Goal: Task Accomplishment & Management: Manage account settings

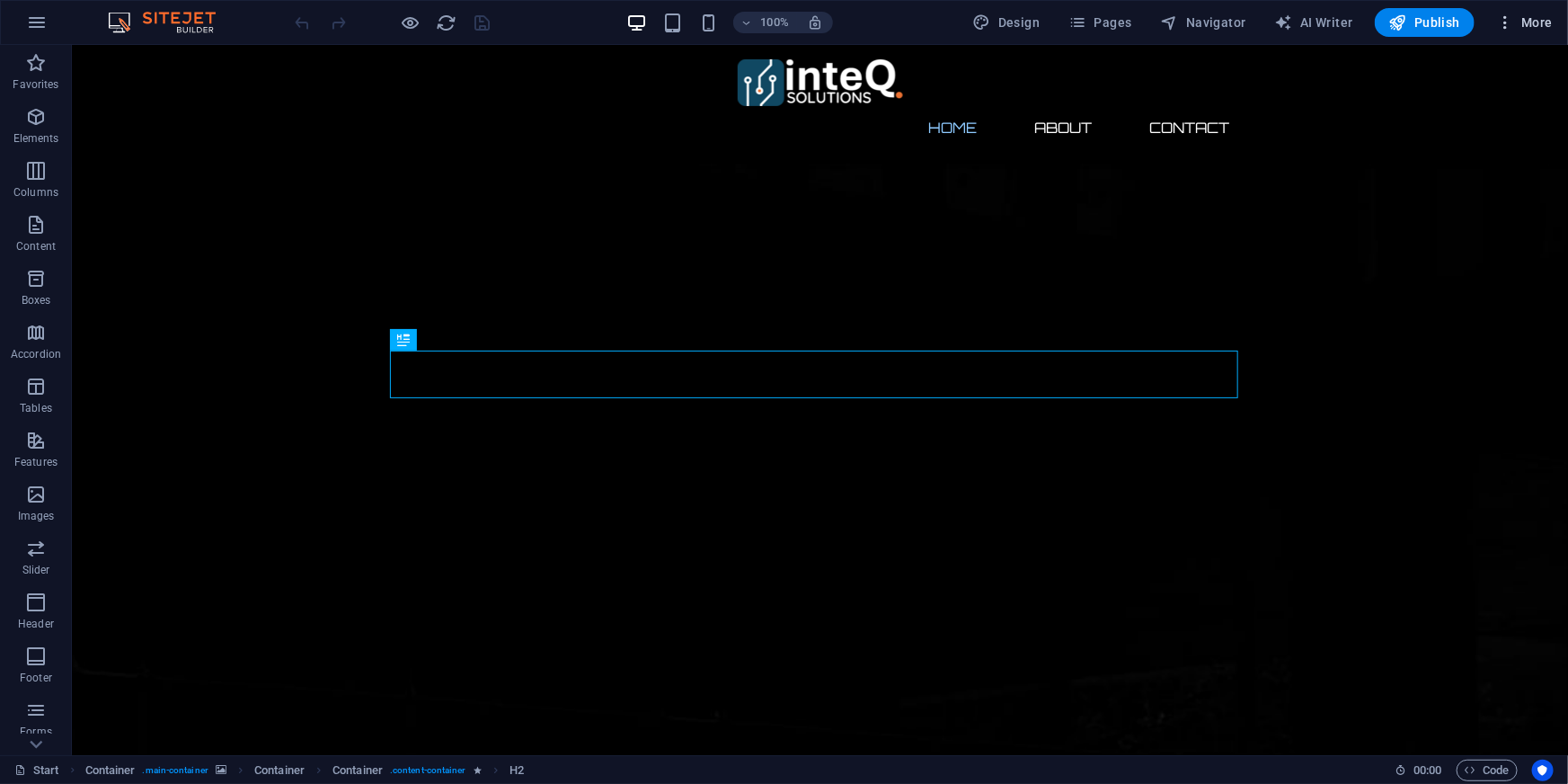
click at [1524, 18] on span "More" at bounding box center [1523, 22] width 56 height 18
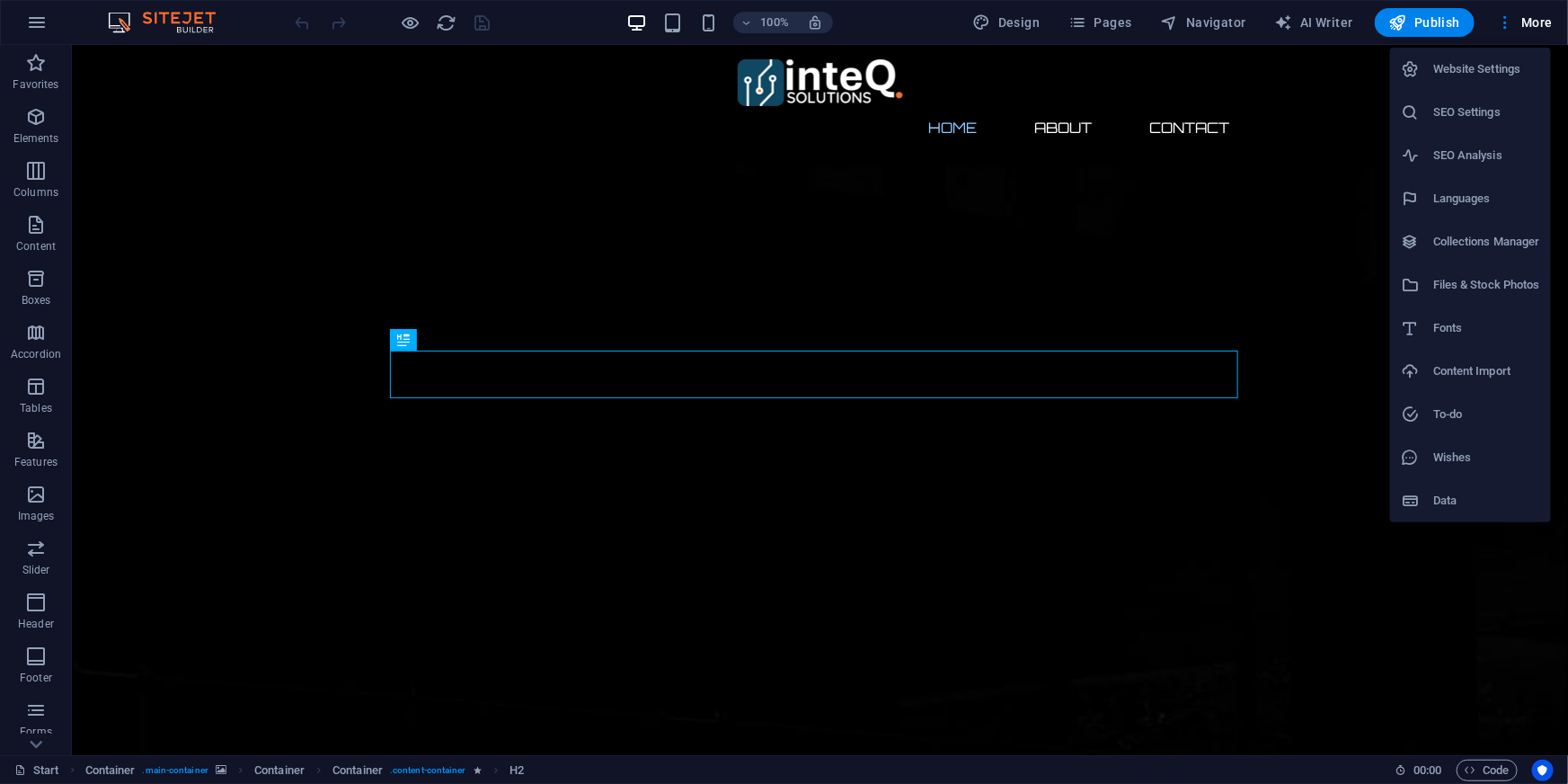
click at [1461, 73] on h6 "Website Settings" at bounding box center [1486, 69] width 107 height 22
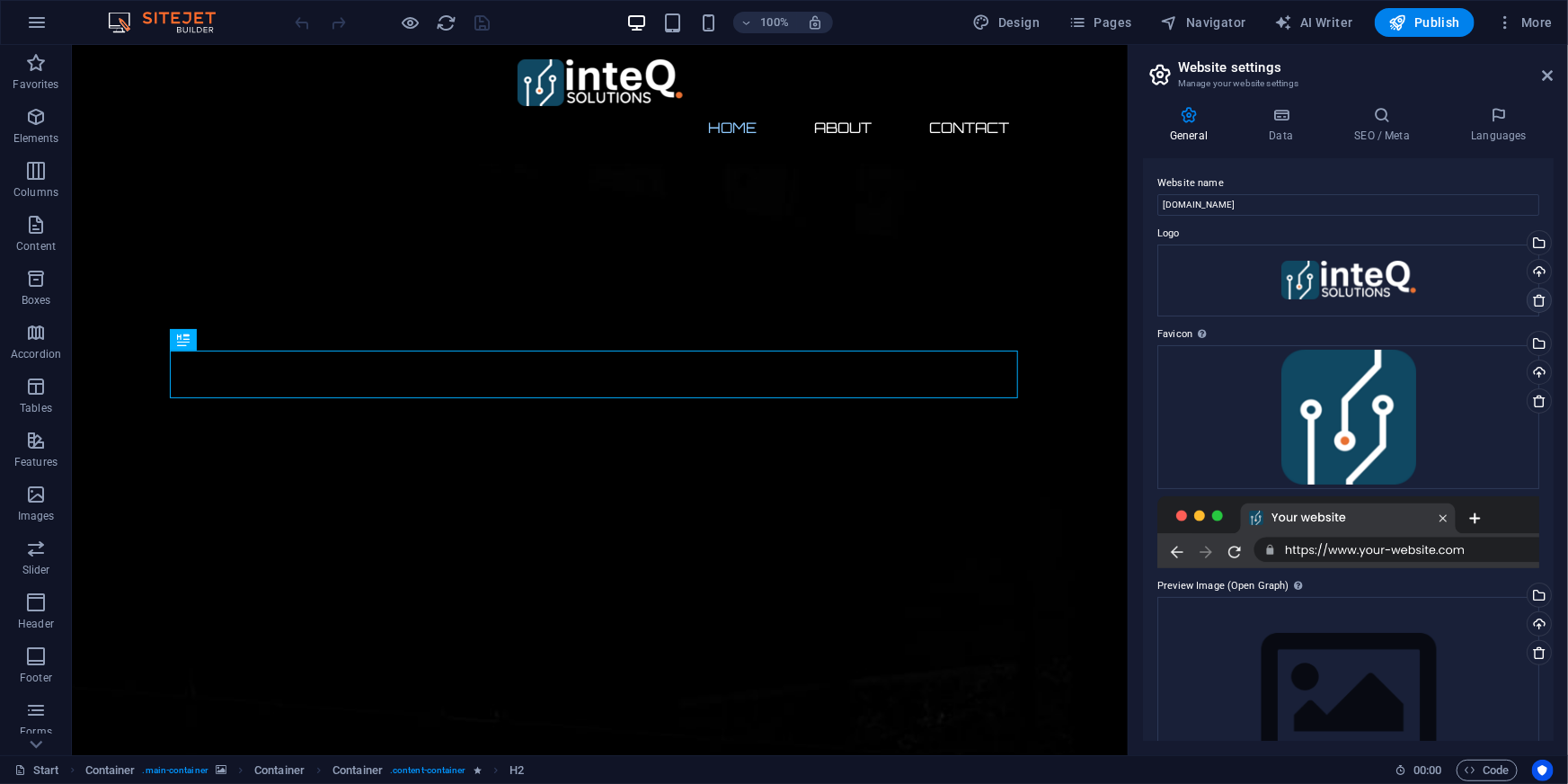
click at [1540, 305] on icon at bounding box center [1538, 300] width 14 height 14
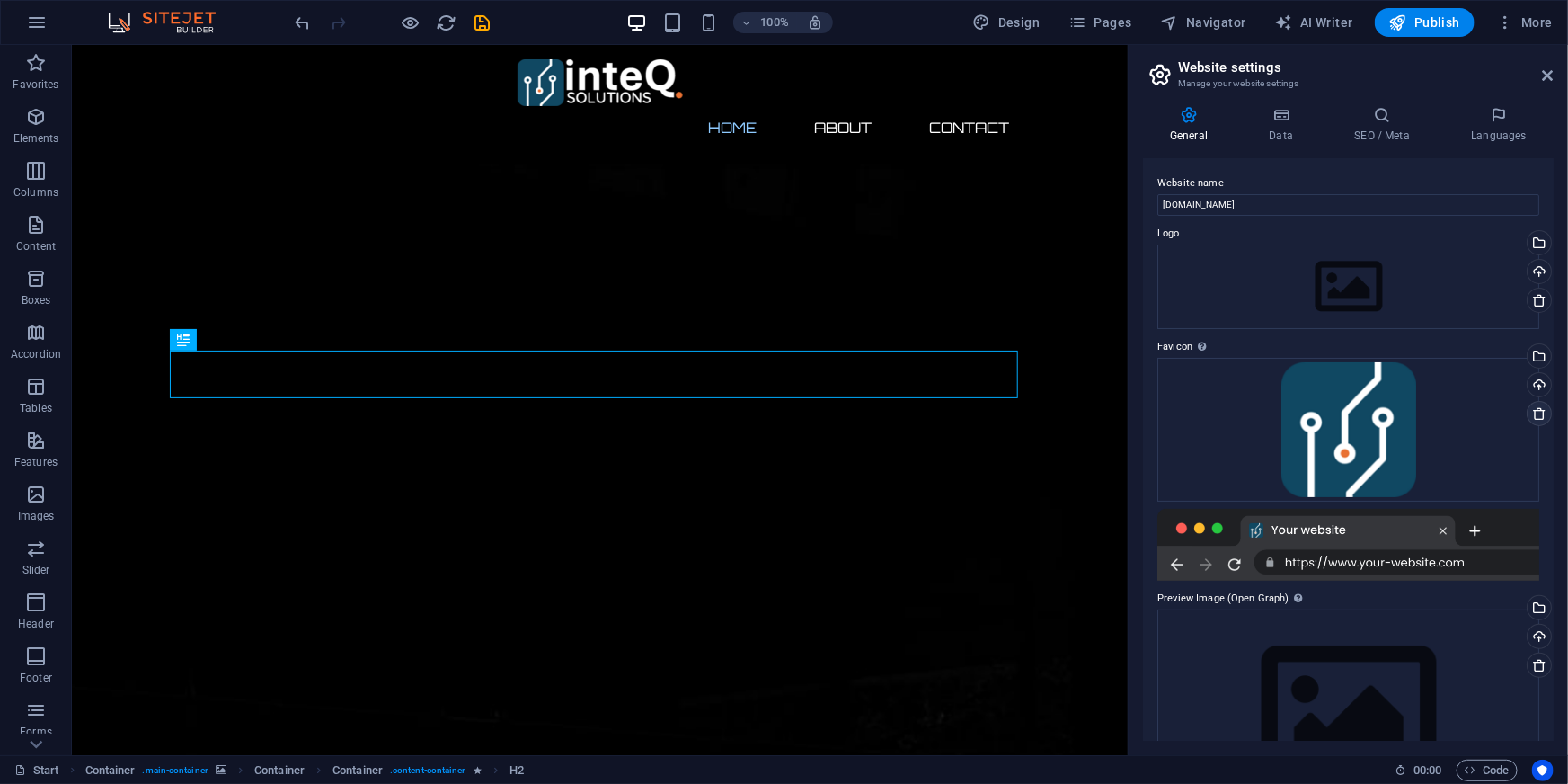
click at [1536, 412] on icon at bounding box center [1538, 413] width 14 height 14
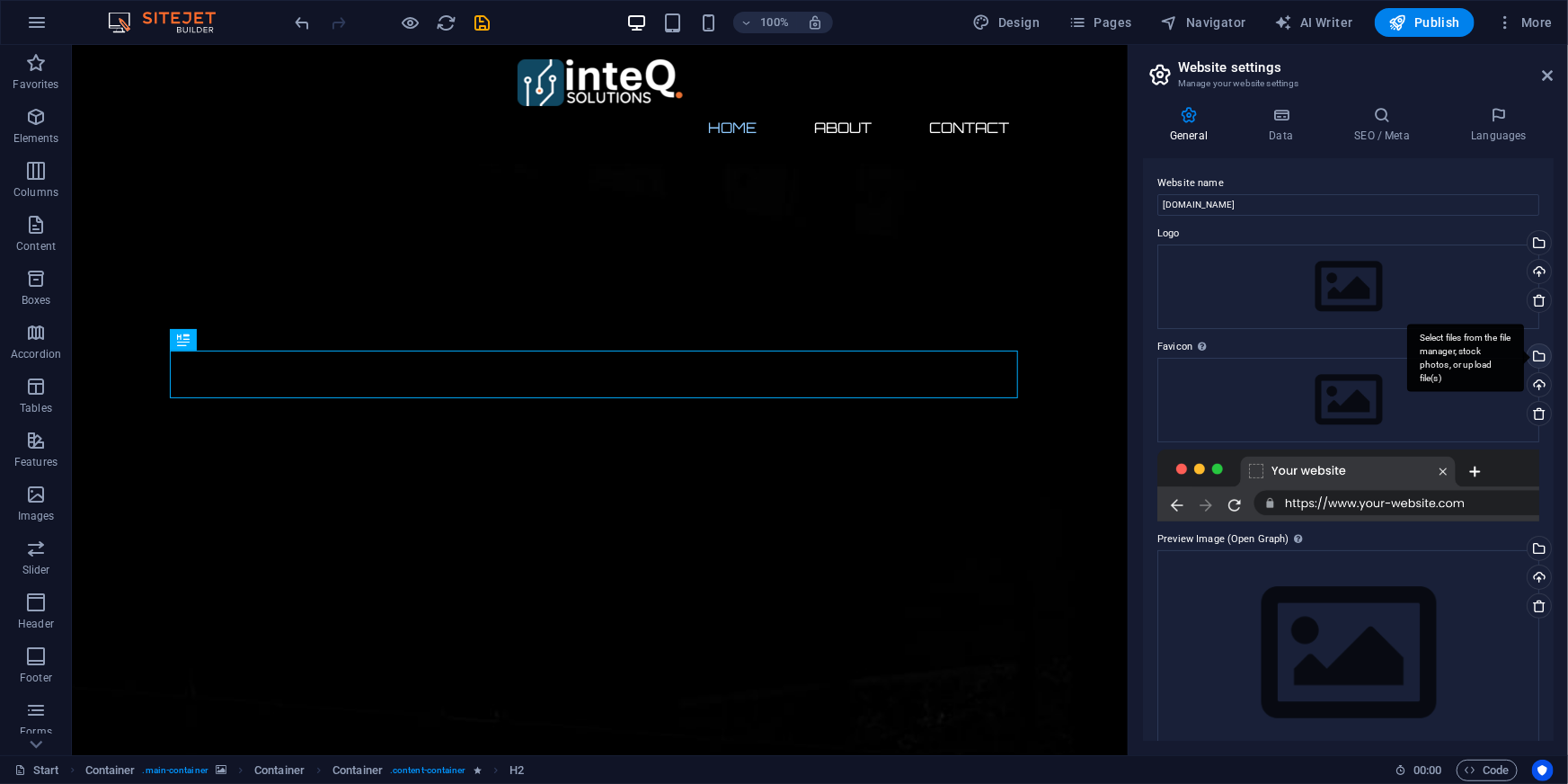
click at [1538, 361] on div "Select files from the file manager, stock photos, or upload file(s)" at bounding box center [1537, 357] width 27 height 27
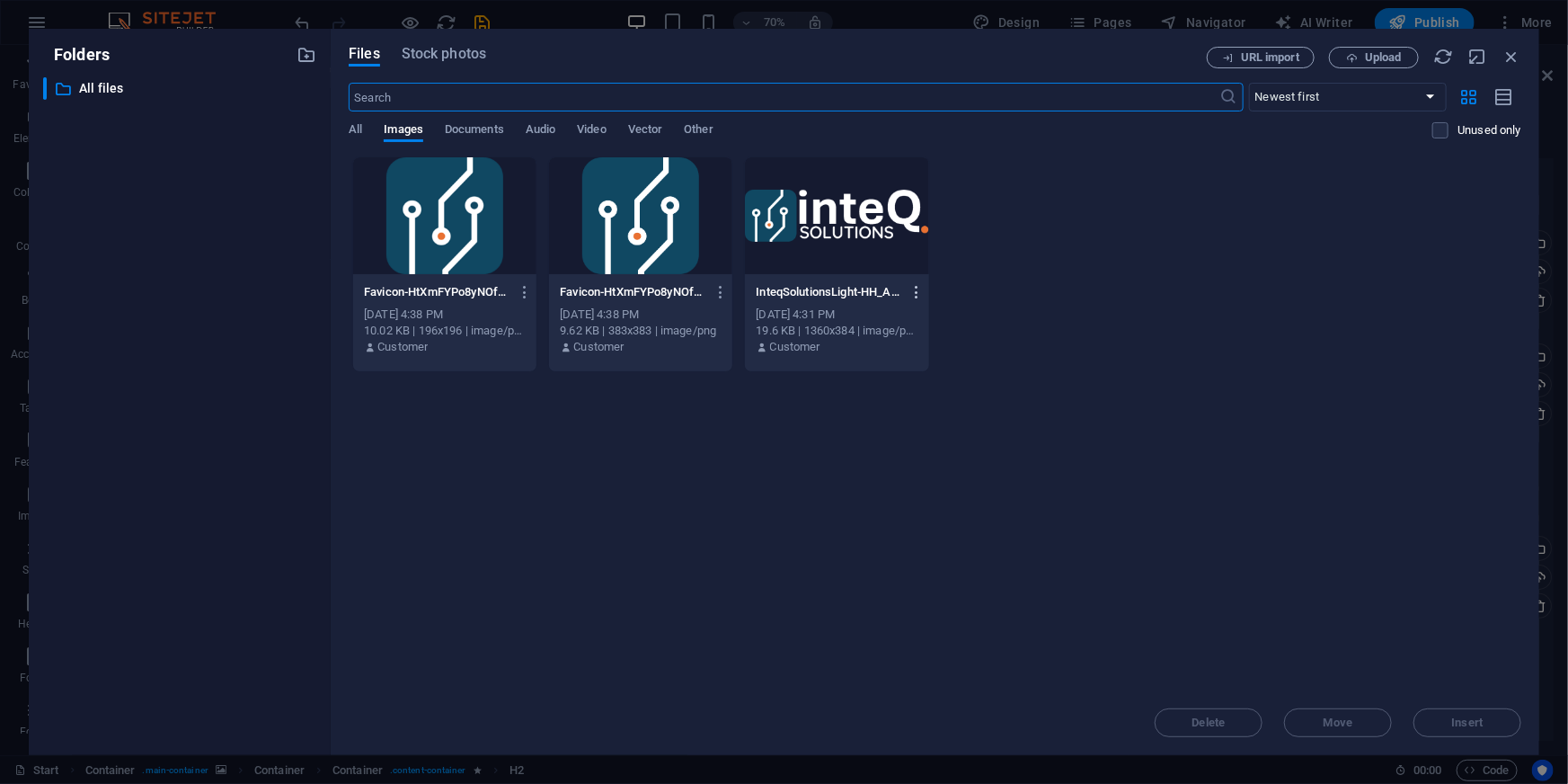
click at [919, 290] on icon "button" at bounding box center [917, 291] width 17 height 16
click at [901, 653] on li "Delete" at bounding box center [911, 640] width 130 height 43
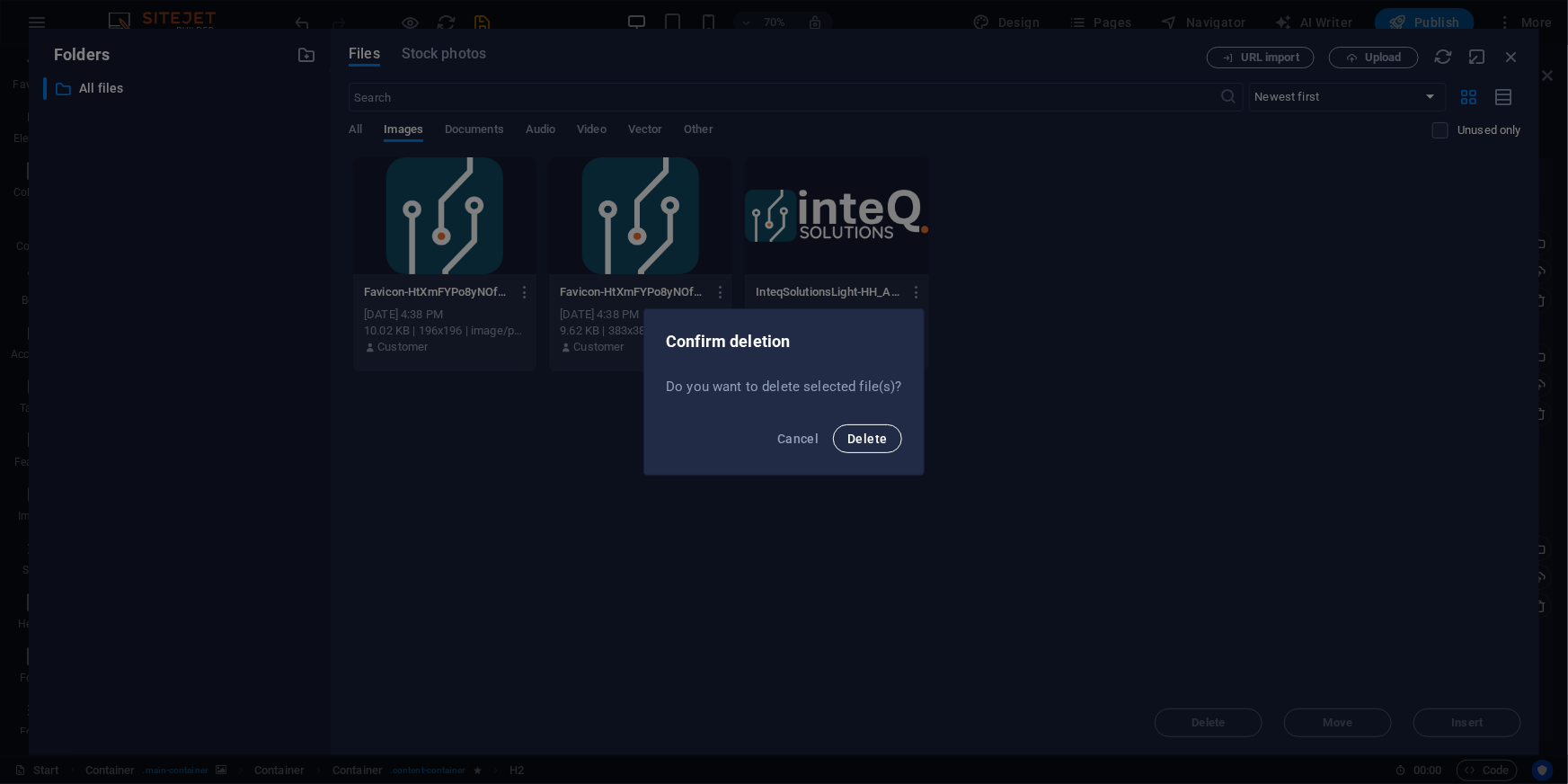
click at [863, 444] on span "Delete" at bounding box center [867, 438] width 40 height 14
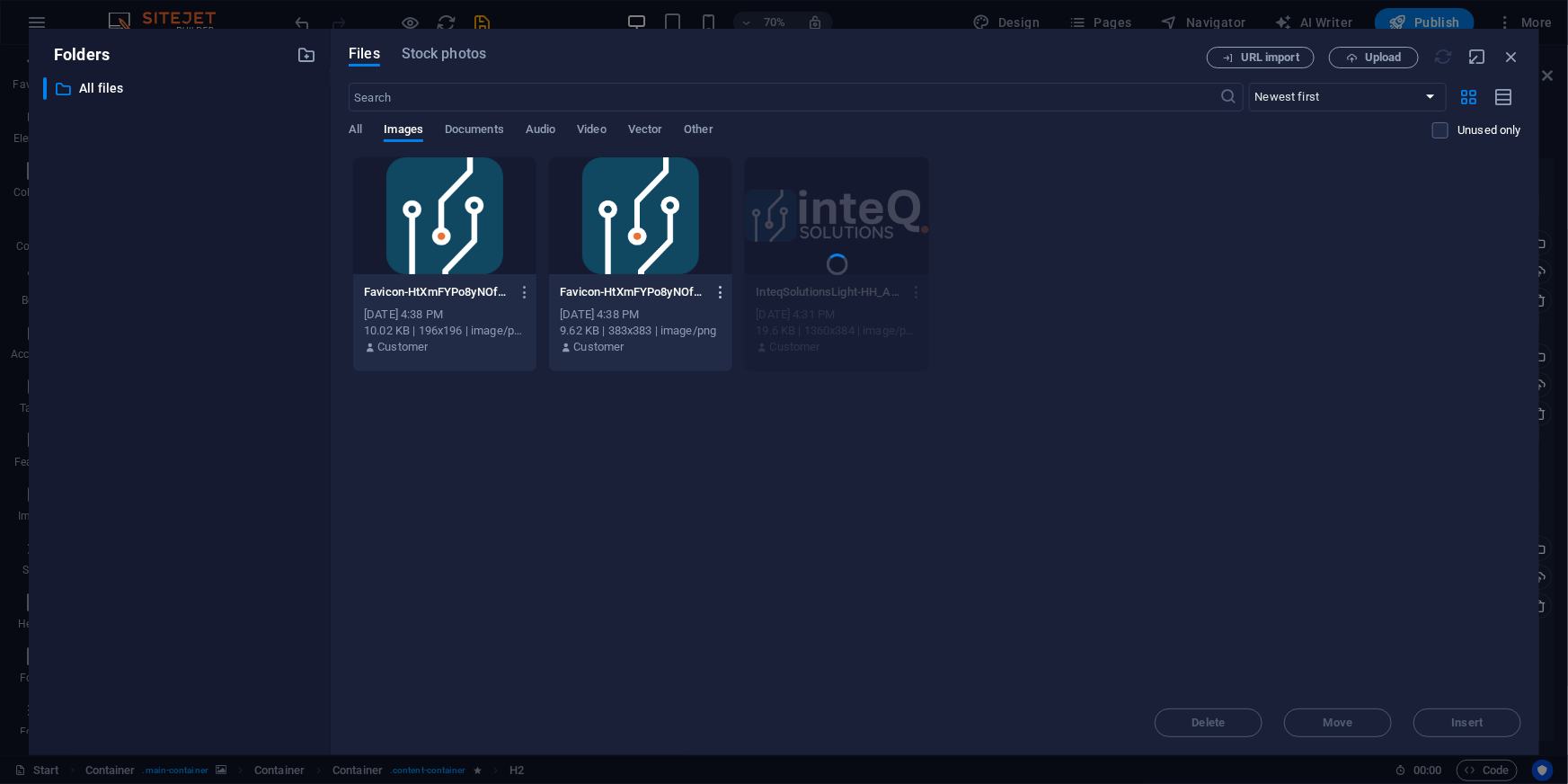
click at [724, 291] on icon "button" at bounding box center [721, 291] width 17 height 16
click at [708, 647] on h6 "Delete" at bounding box center [731, 640] width 76 height 22
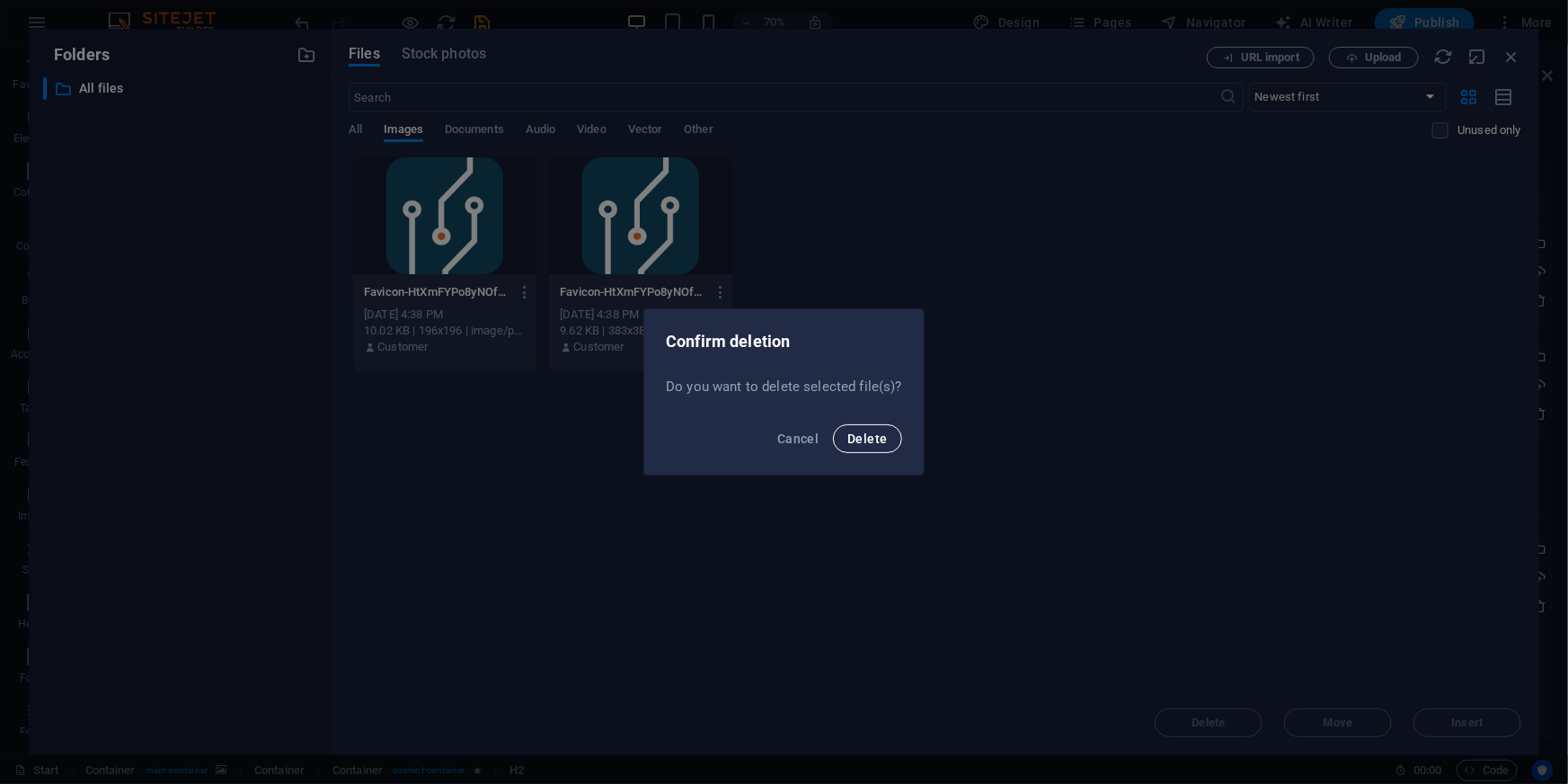
click at [856, 432] on span "Delete" at bounding box center [867, 438] width 40 height 14
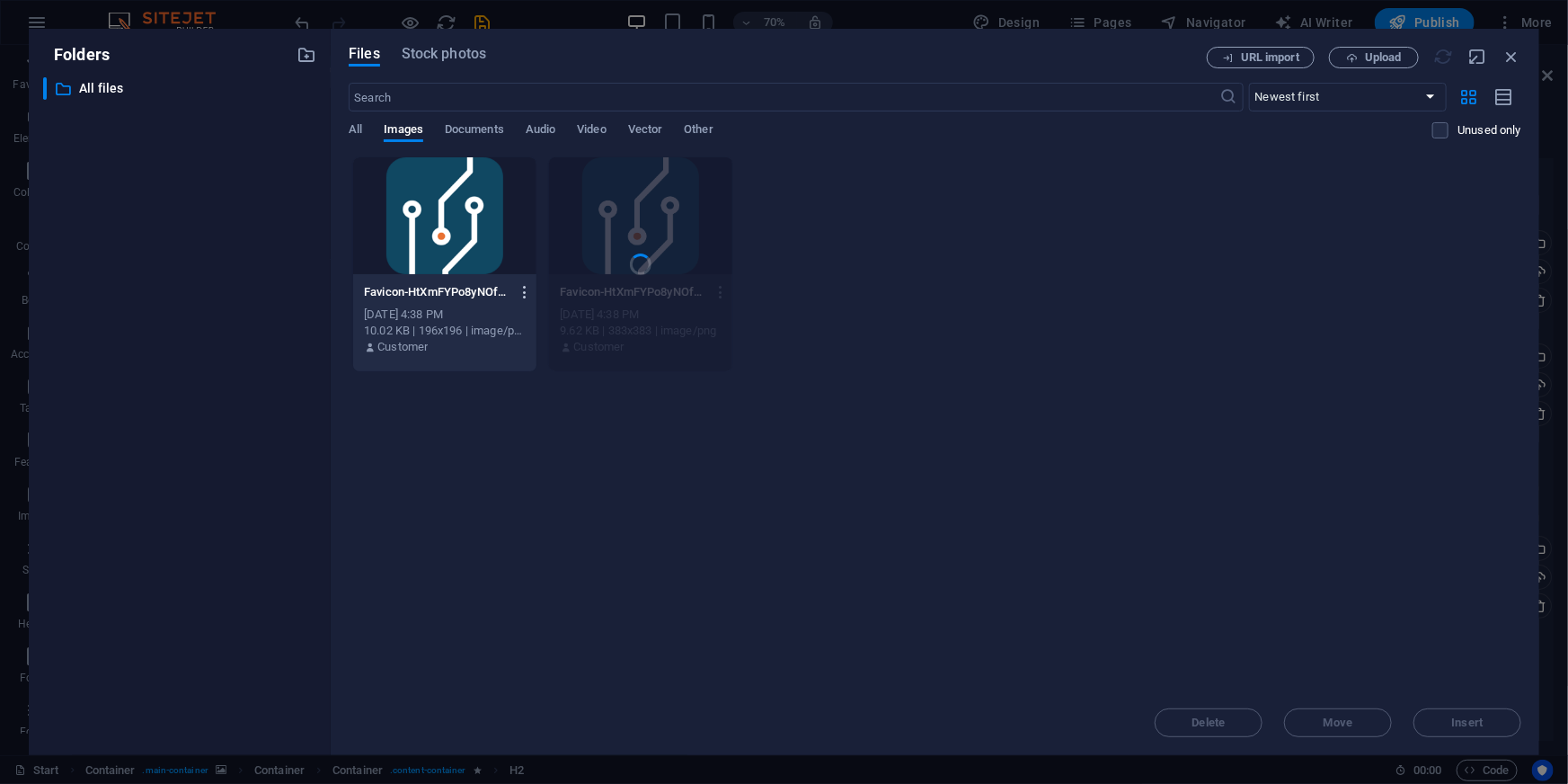
click at [527, 294] on icon "button" at bounding box center [526, 291] width 17 height 16
click at [520, 640] on h6 "Delete" at bounding box center [536, 640] width 76 height 22
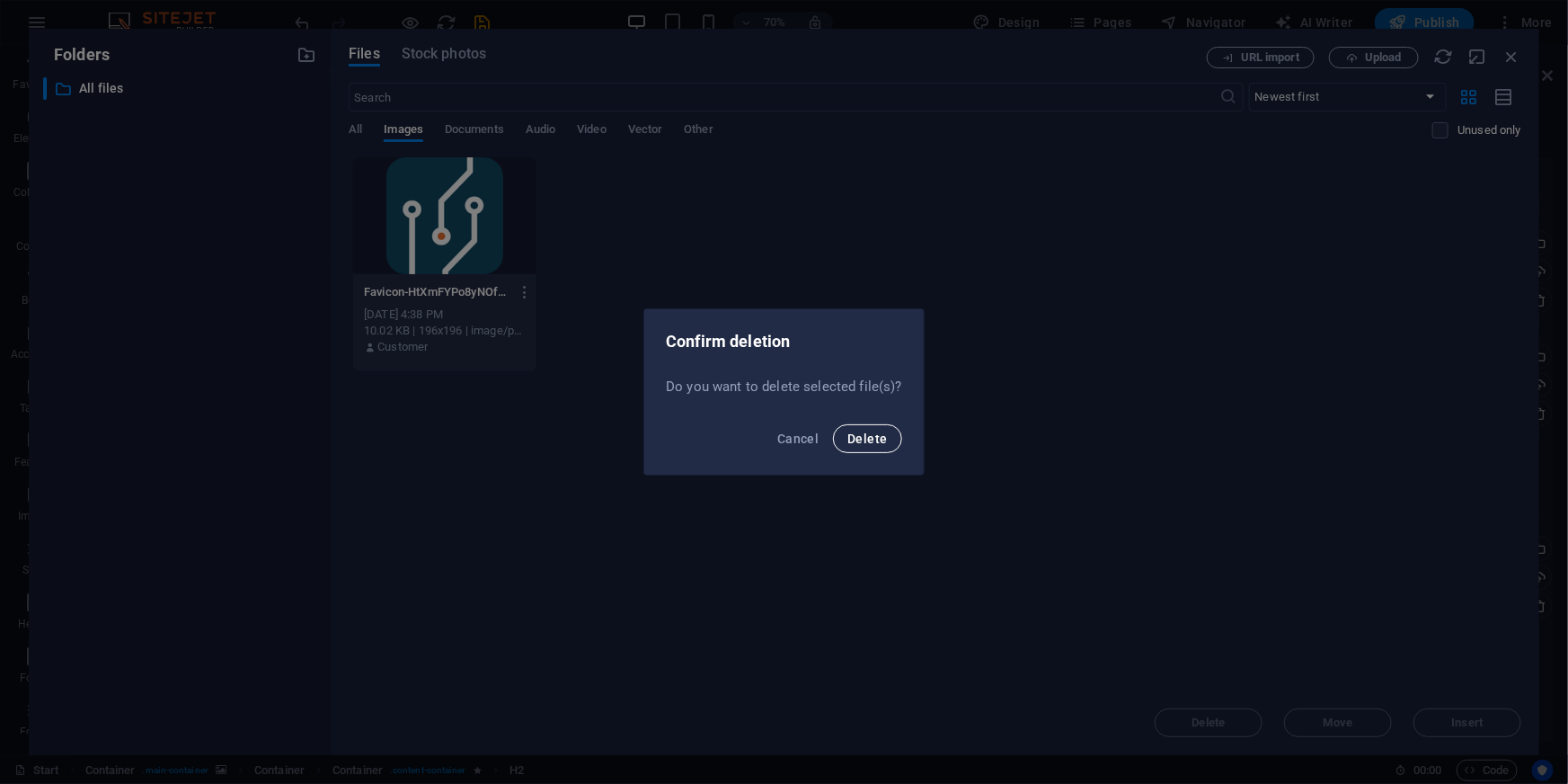
click at [867, 446] on button "Delete" at bounding box center [867, 438] width 69 height 29
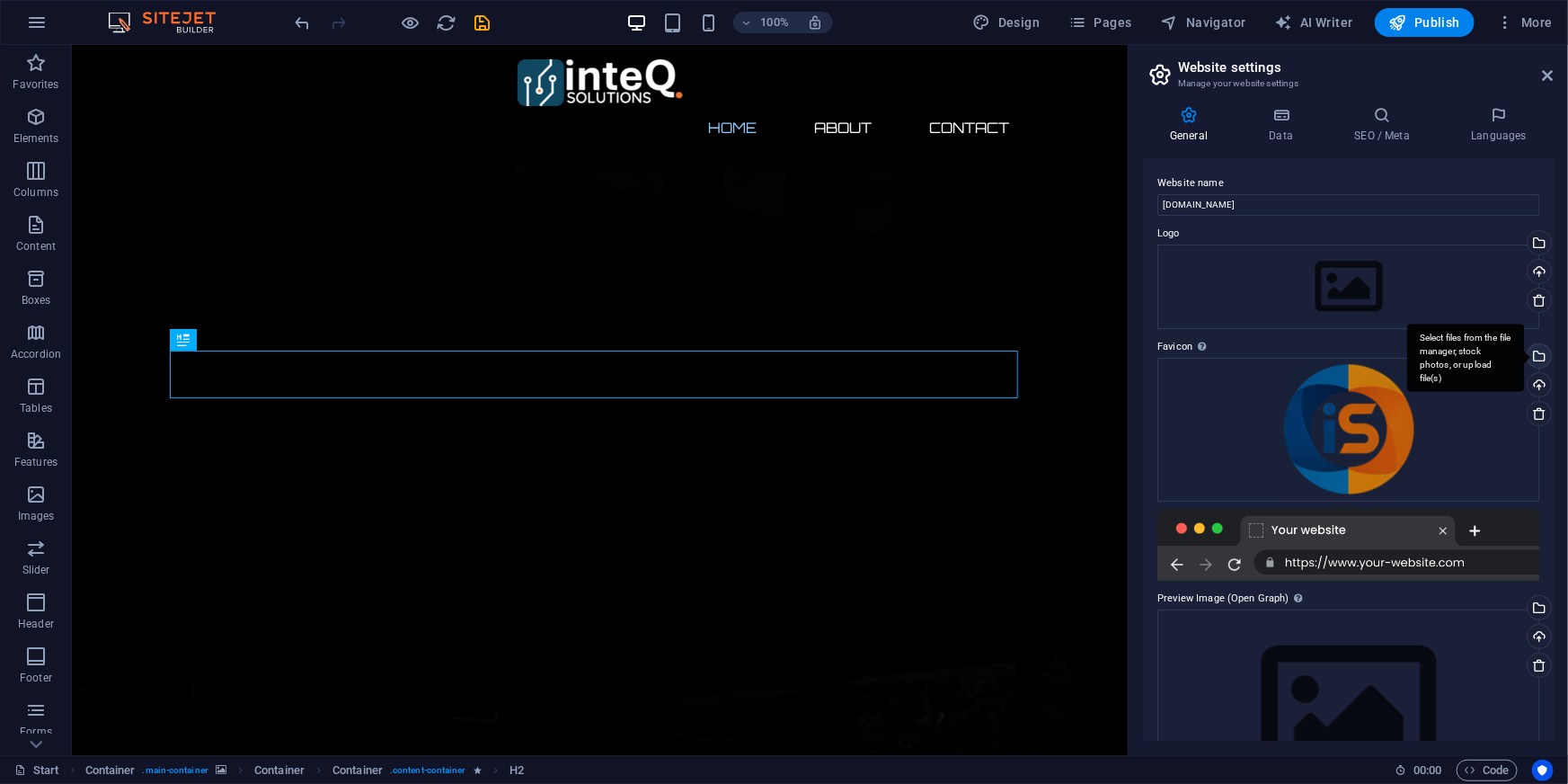
click at [1537, 356] on div "Select files from the file manager, stock photos, or upload file(s)" at bounding box center [1537, 357] width 27 height 27
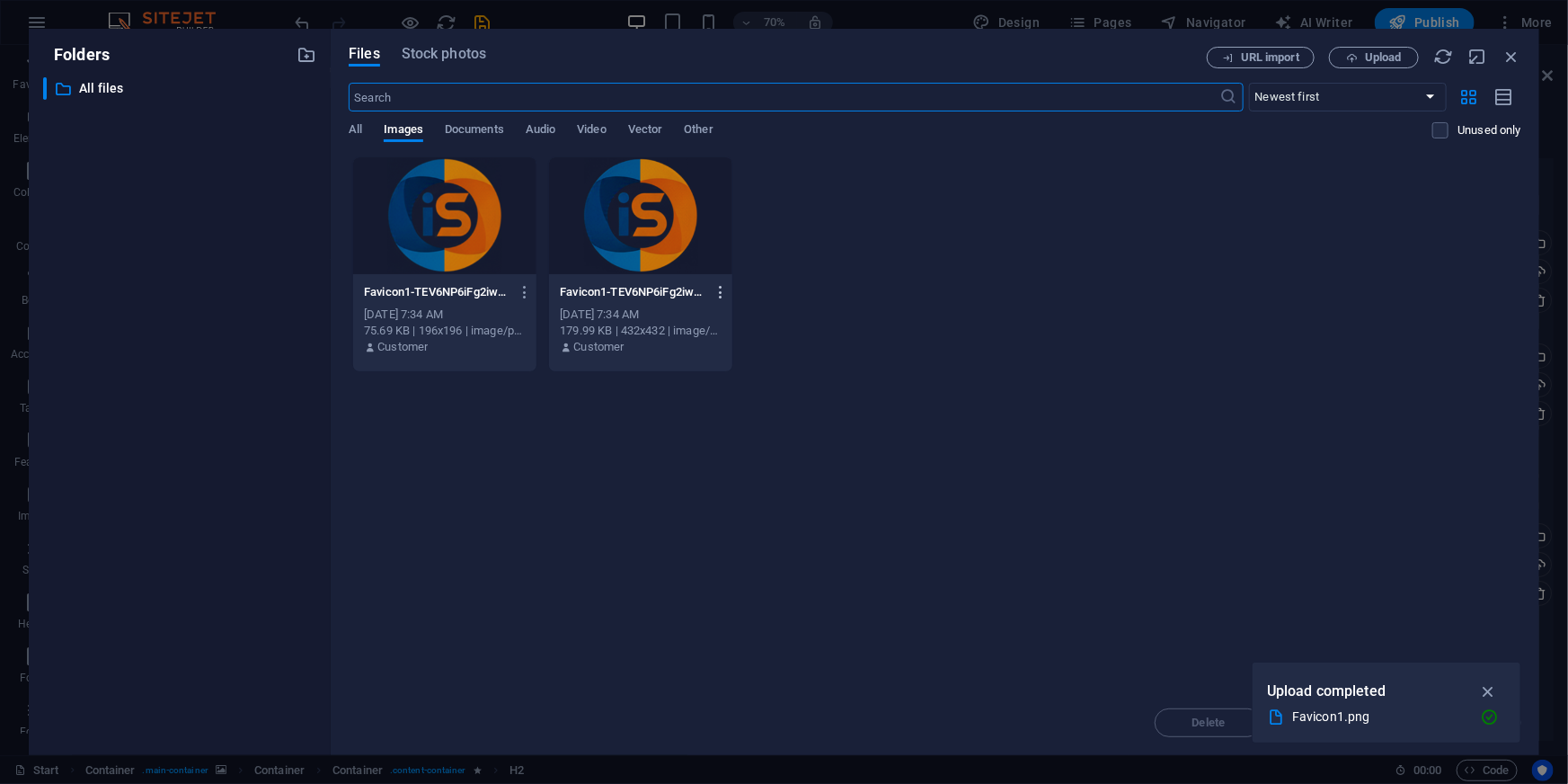
click at [720, 288] on icon "button" at bounding box center [721, 291] width 17 height 16
click at [715, 633] on h6 "Delete" at bounding box center [731, 640] width 76 height 22
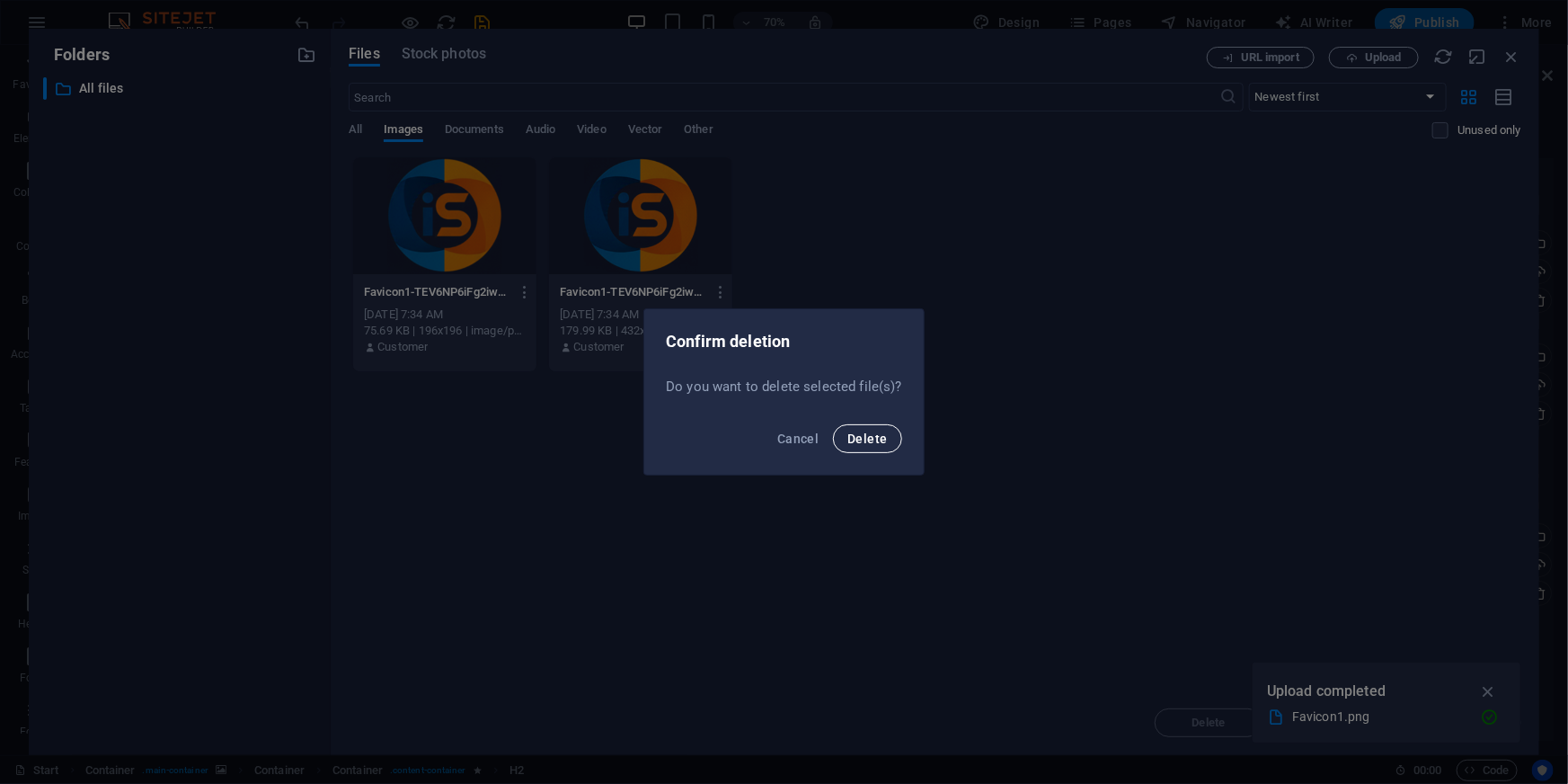
click at [856, 447] on button "Delete" at bounding box center [867, 438] width 69 height 29
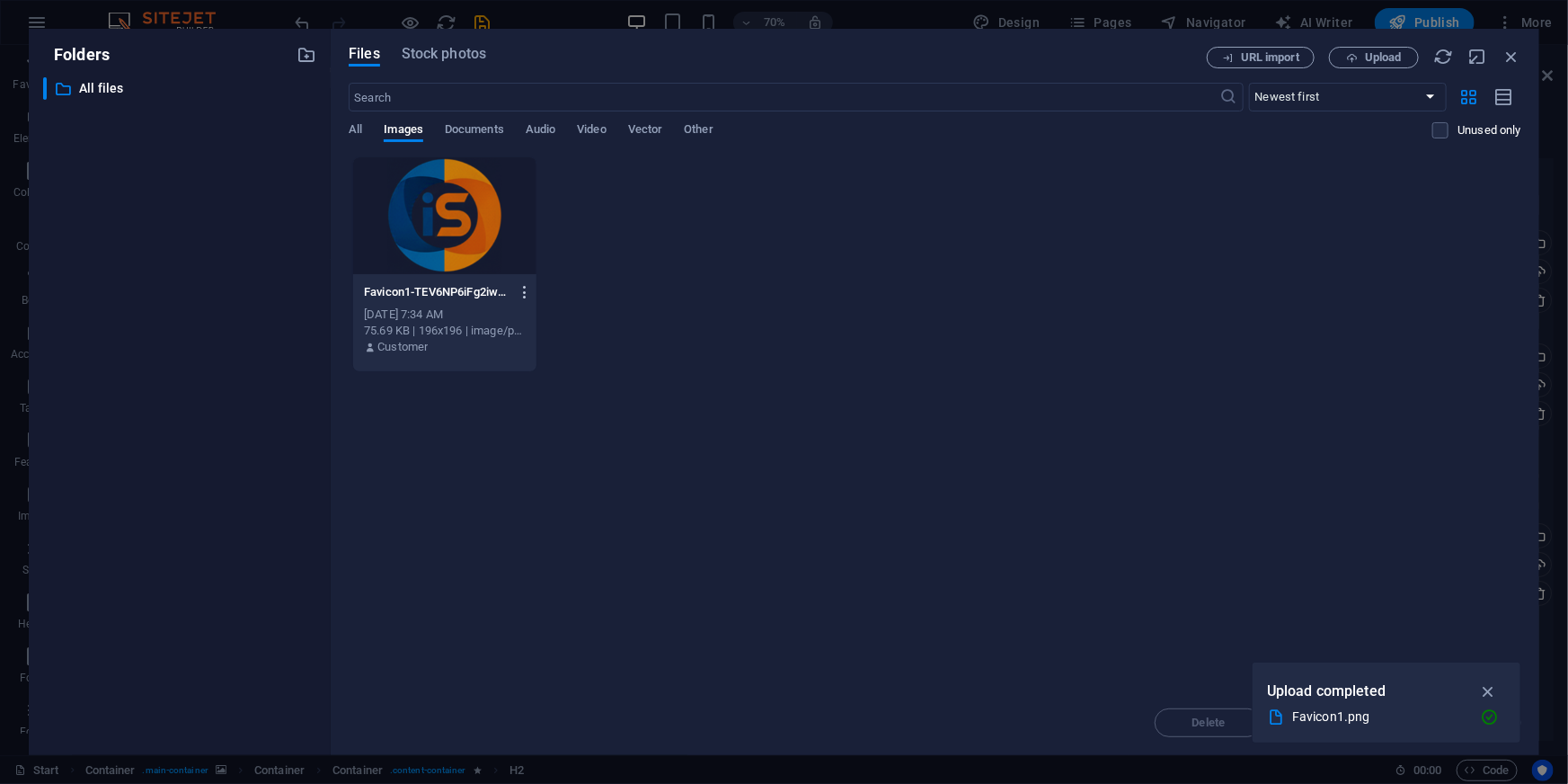
click at [520, 290] on icon "button" at bounding box center [526, 291] width 17 height 16
click at [502, 639] on h6 "Delete" at bounding box center [536, 640] width 76 height 22
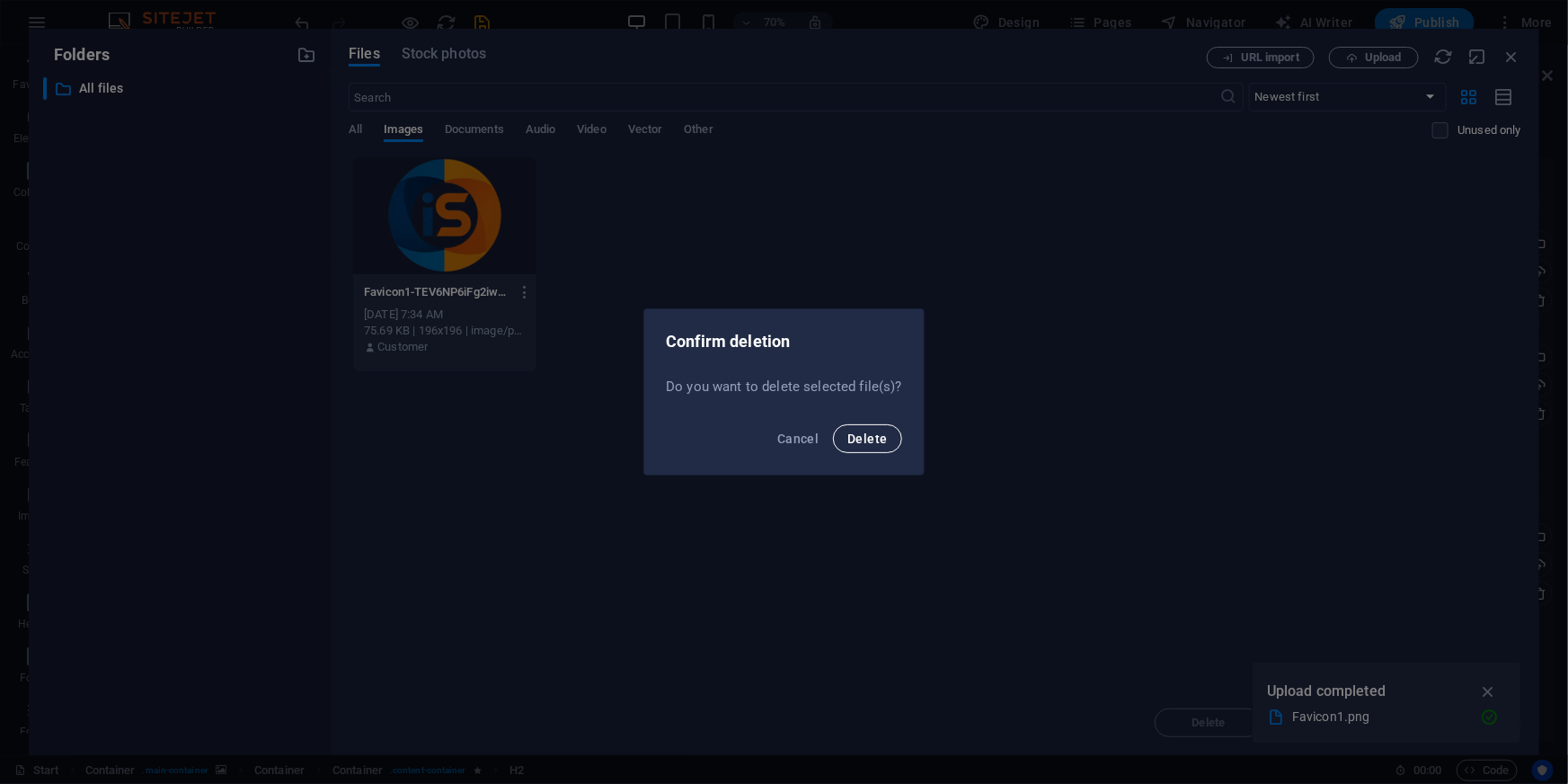
click at [870, 432] on span "Delete" at bounding box center [867, 438] width 40 height 14
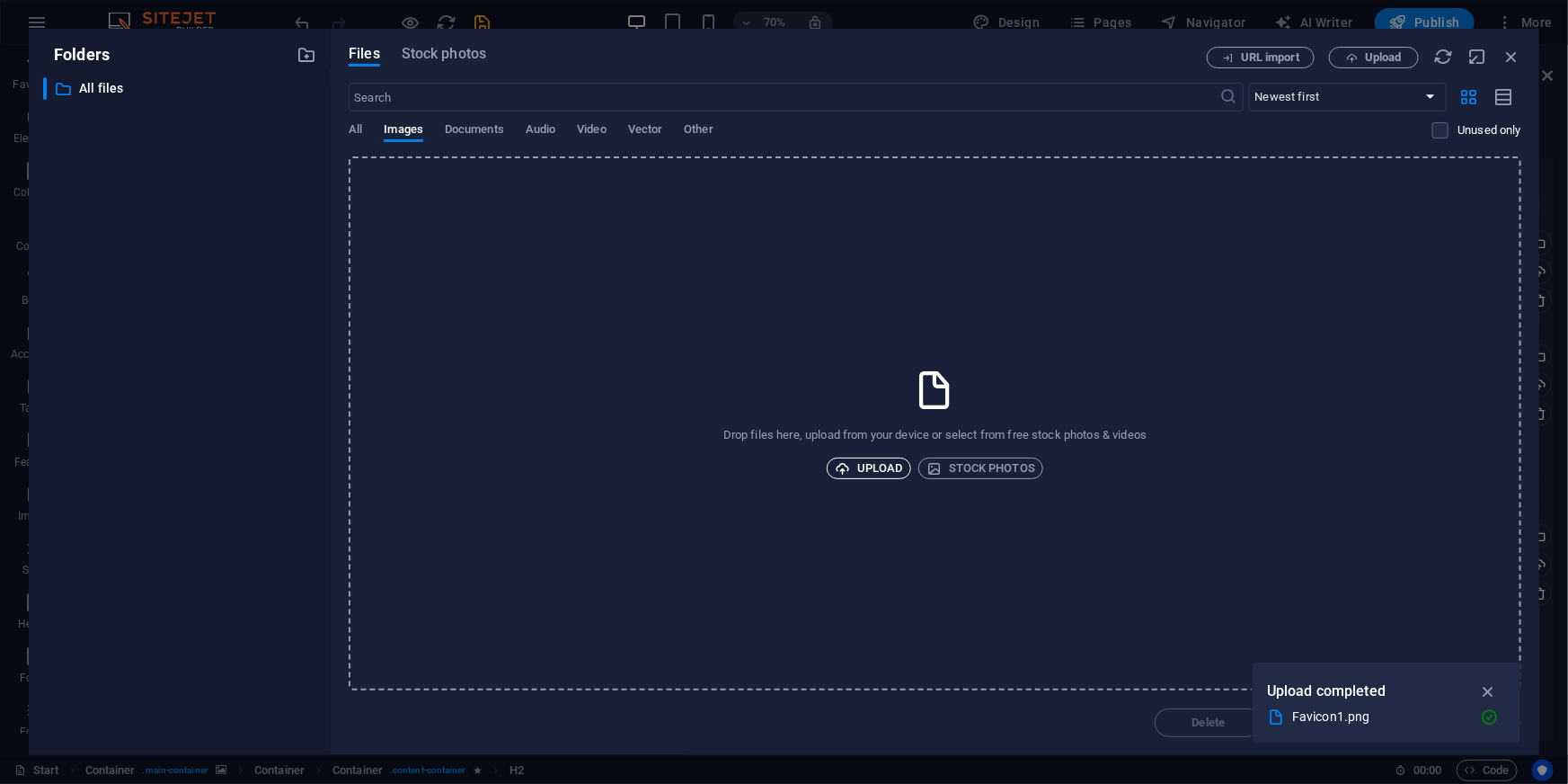
click at [870, 465] on span "Upload" at bounding box center [869, 468] width 69 height 22
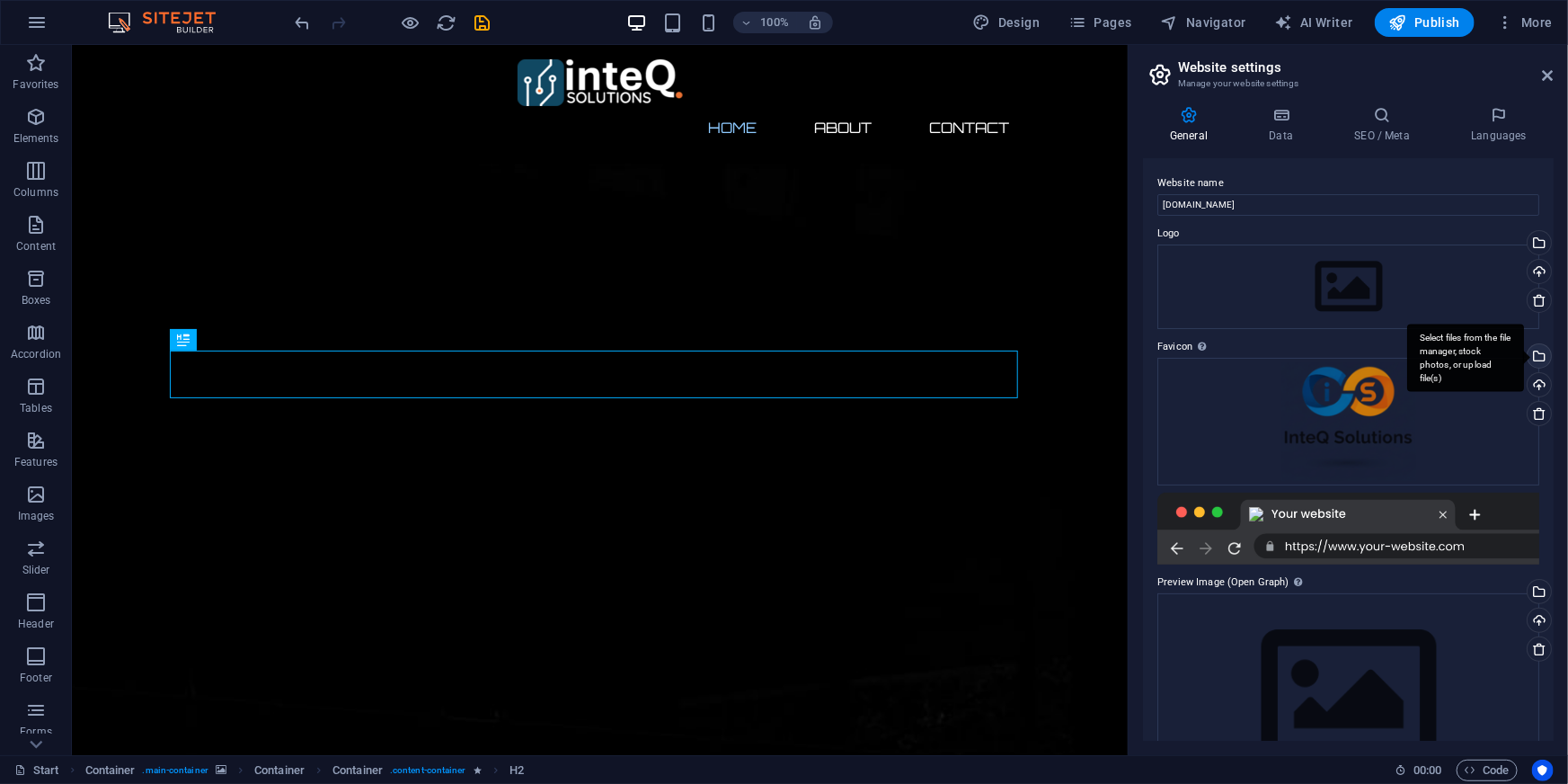
click at [1535, 356] on div "Select files from the file manager, stock photos, or upload file(s)" at bounding box center [1537, 357] width 27 height 27
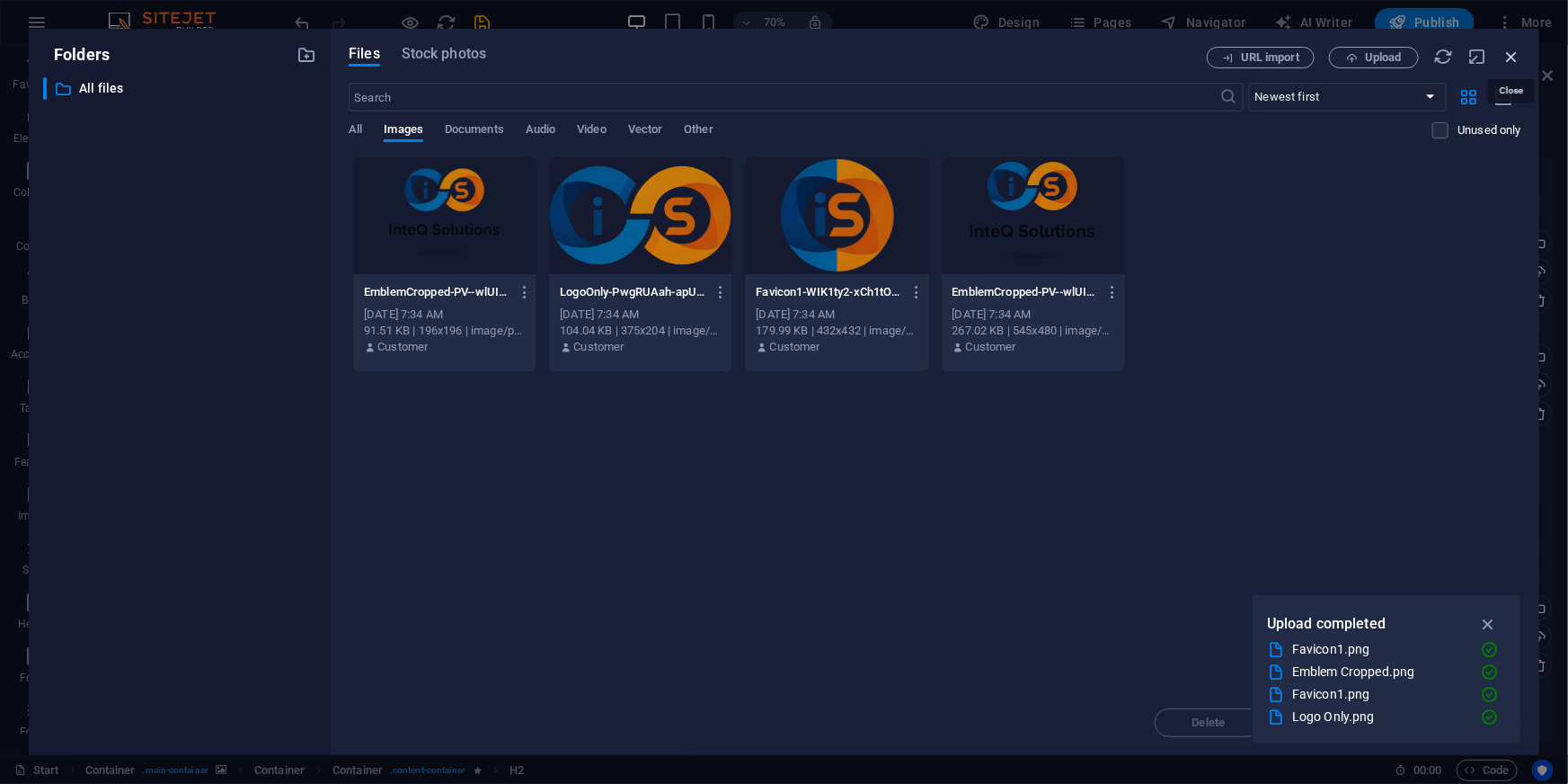
click at [1515, 60] on icon "button" at bounding box center [1511, 56] width 20 height 20
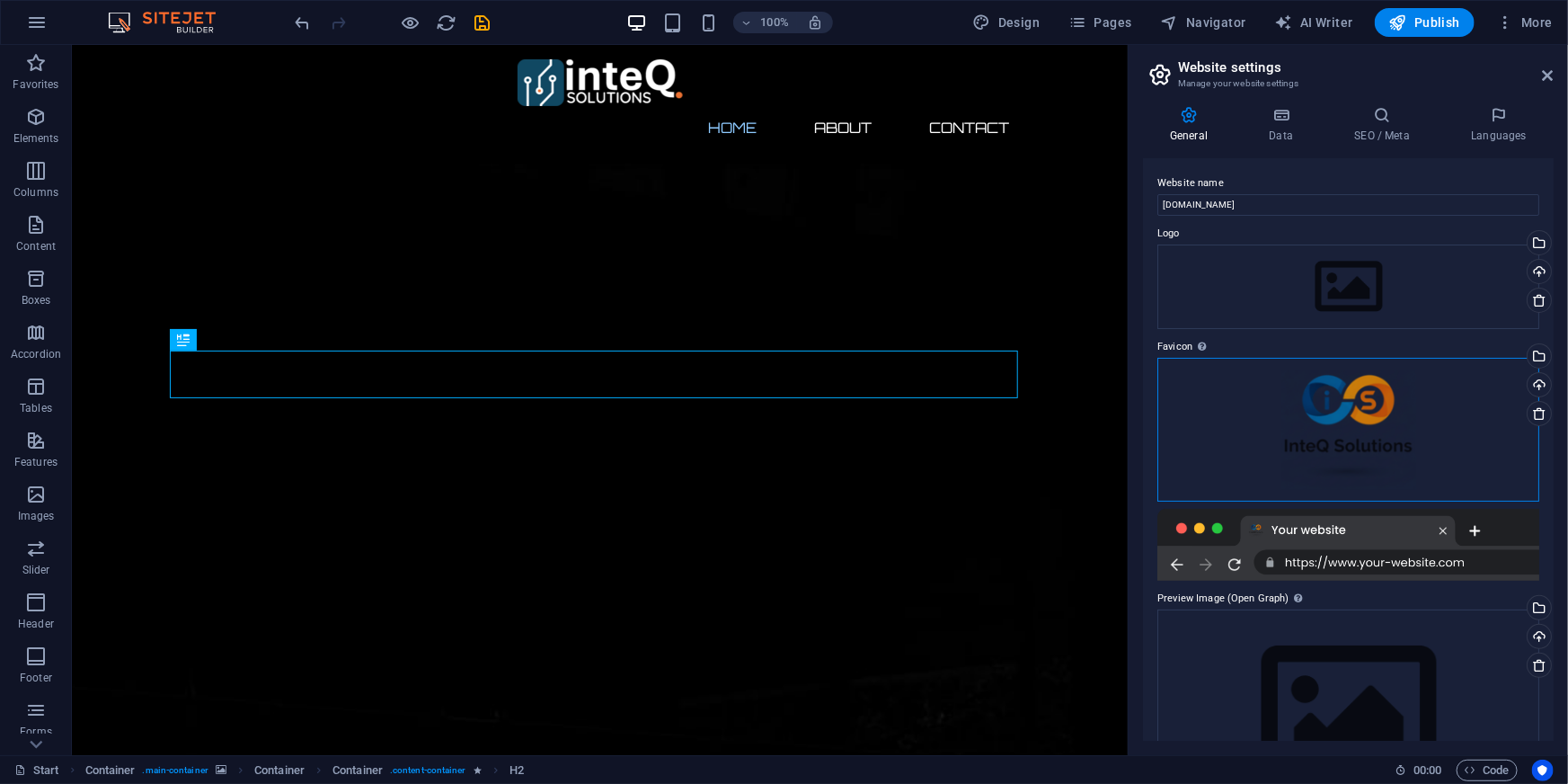
click at [1350, 412] on div "Drag files here, click to choose files or select files from Files or our free s…" at bounding box center [1347, 430] width 382 height 144
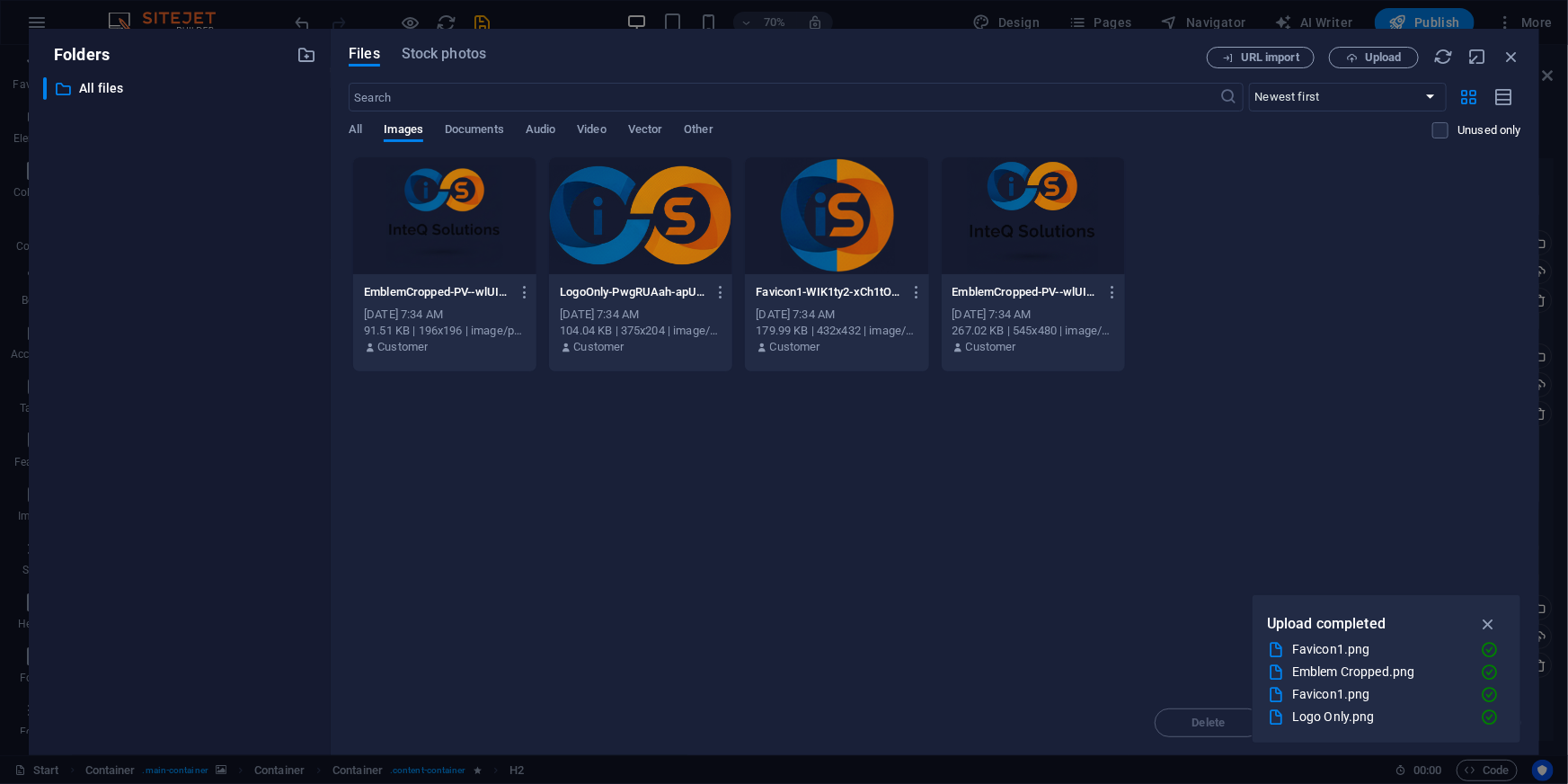
click at [836, 225] on div at bounding box center [836, 215] width 183 height 117
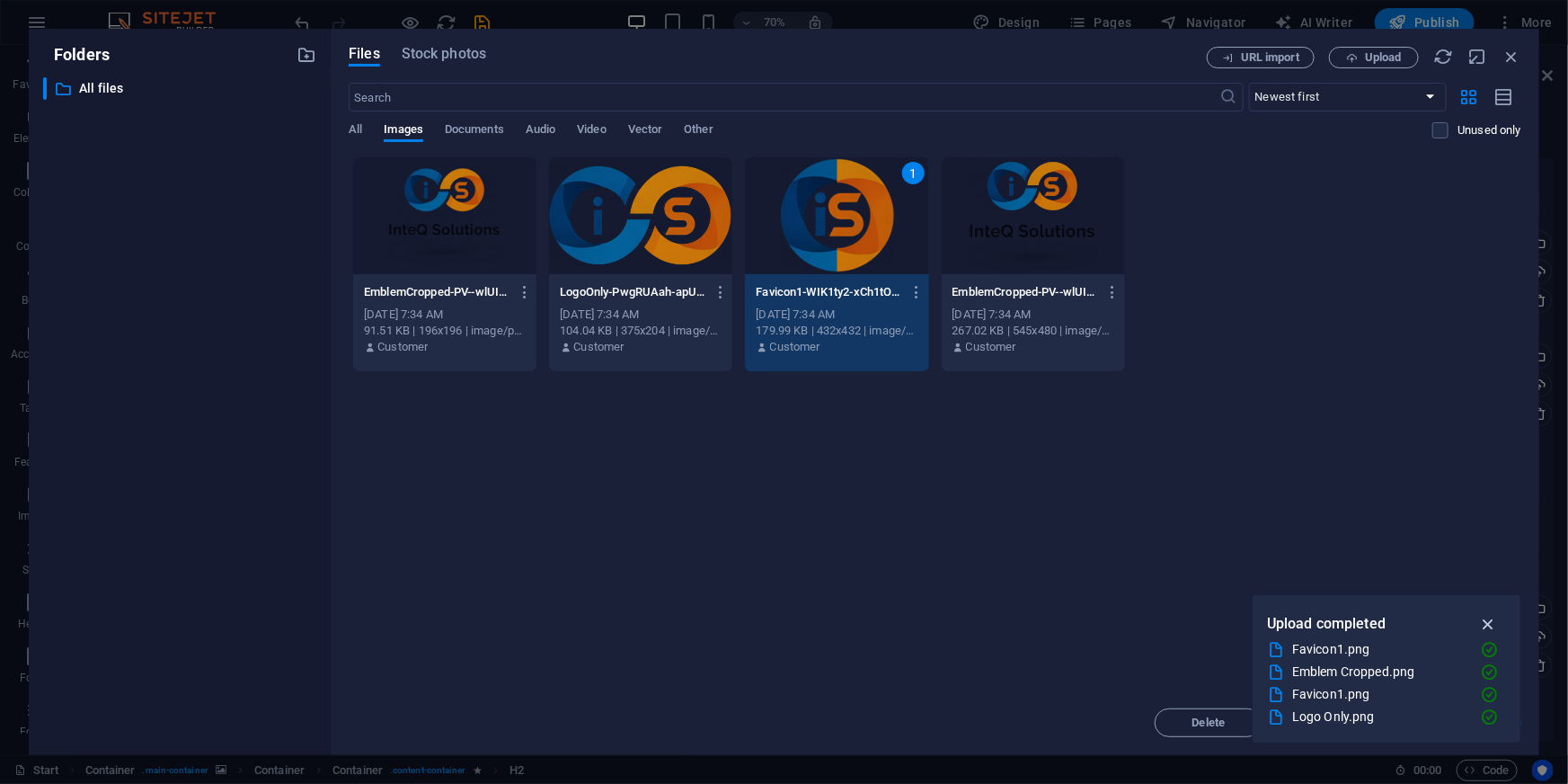
click at [1489, 624] on icon "button" at bounding box center [1488, 623] width 21 height 20
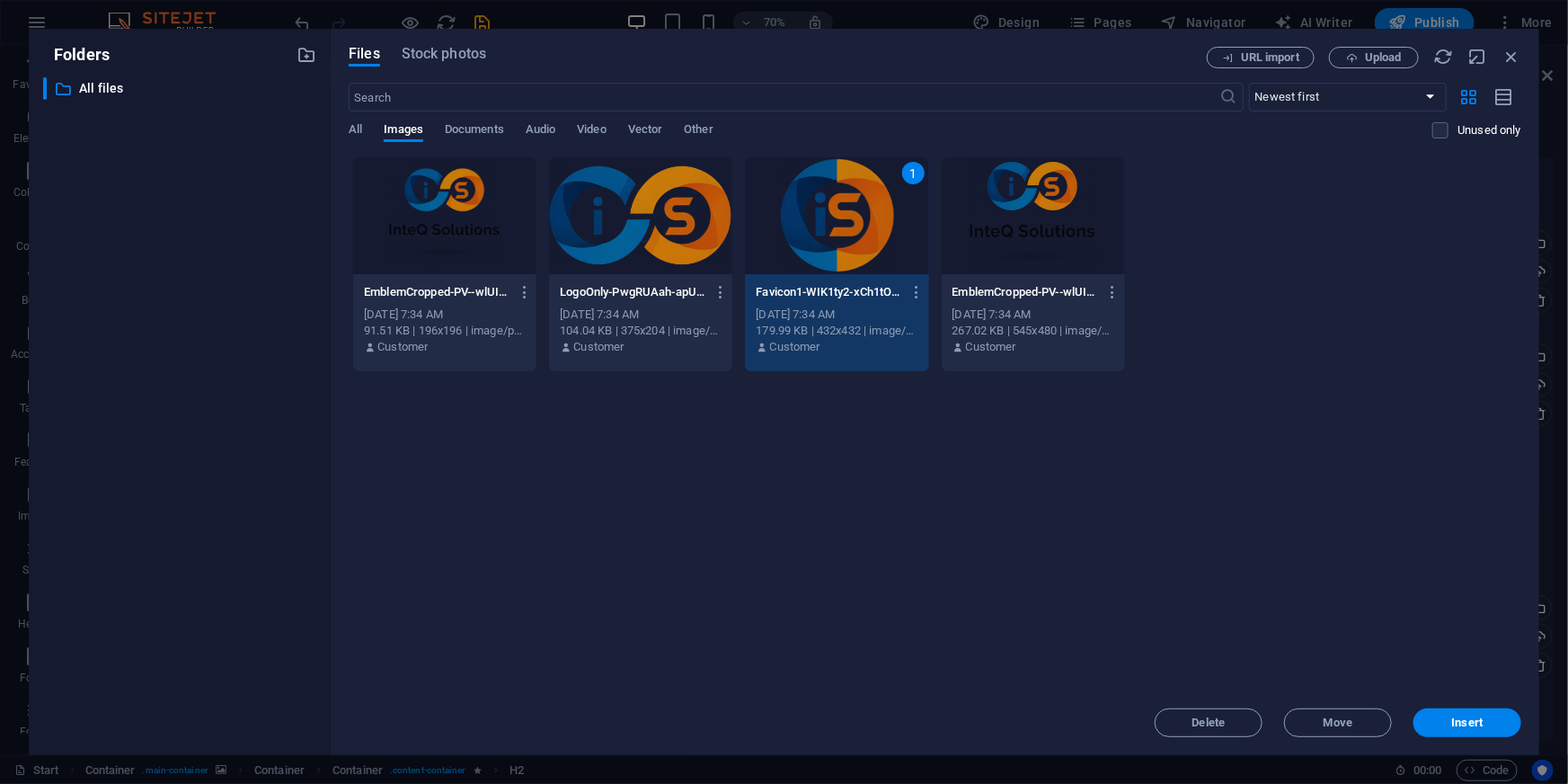
click at [1135, 493] on div "Drop files here to upload them instantly EmblemCropped-PV--wlUItLXnx0OFmP_yIg-j…" at bounding box center [934, 423] width 1172 height 533
click at [1461, 719] on span "Insert" at bounding box center [1467, 722] width 31 height 10
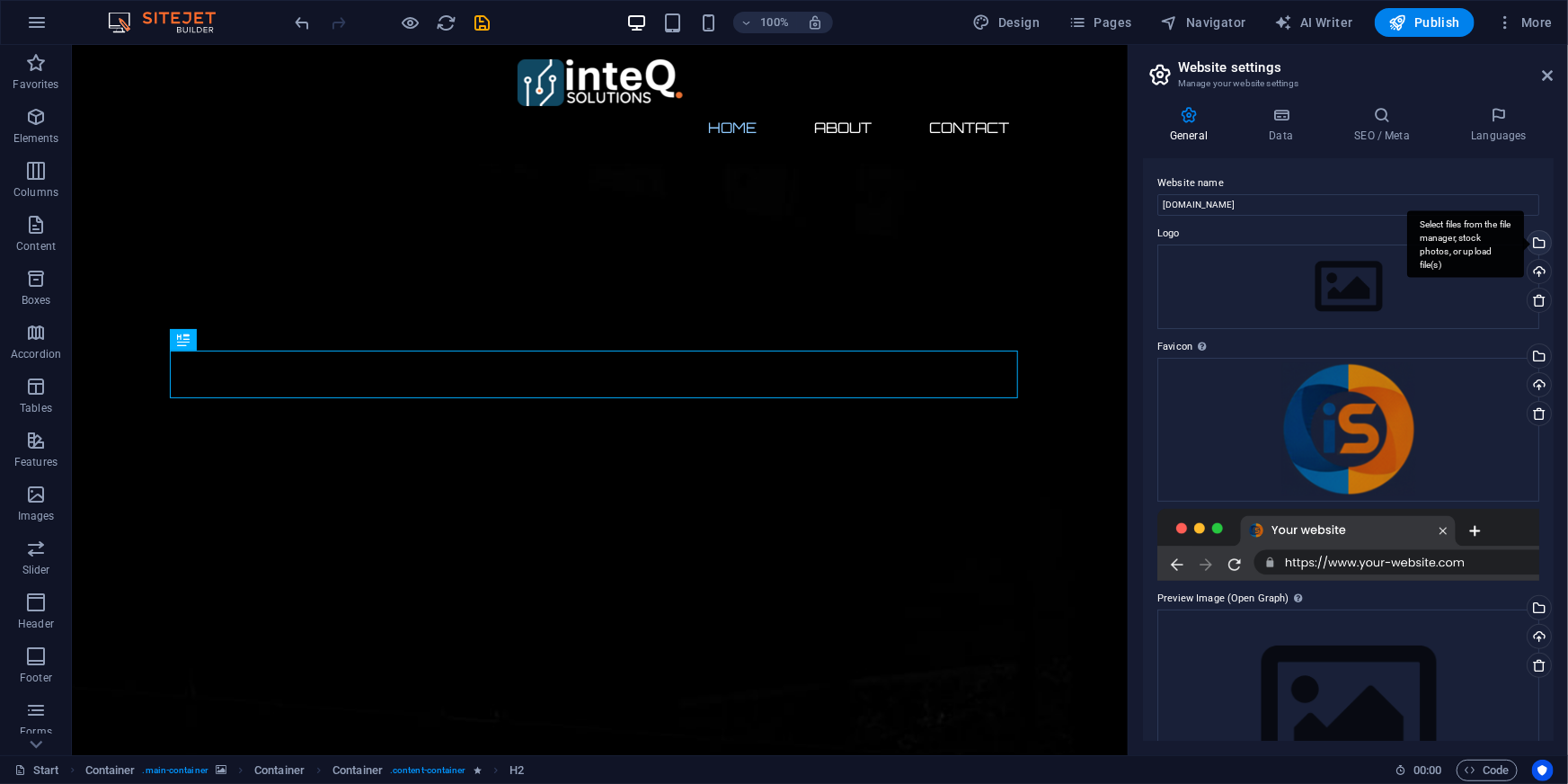
click at [1535, 249] on div "Select files from the file manager, stock photos, or upload file(s)" at bounding box center [1537, 245] width 27 height 27
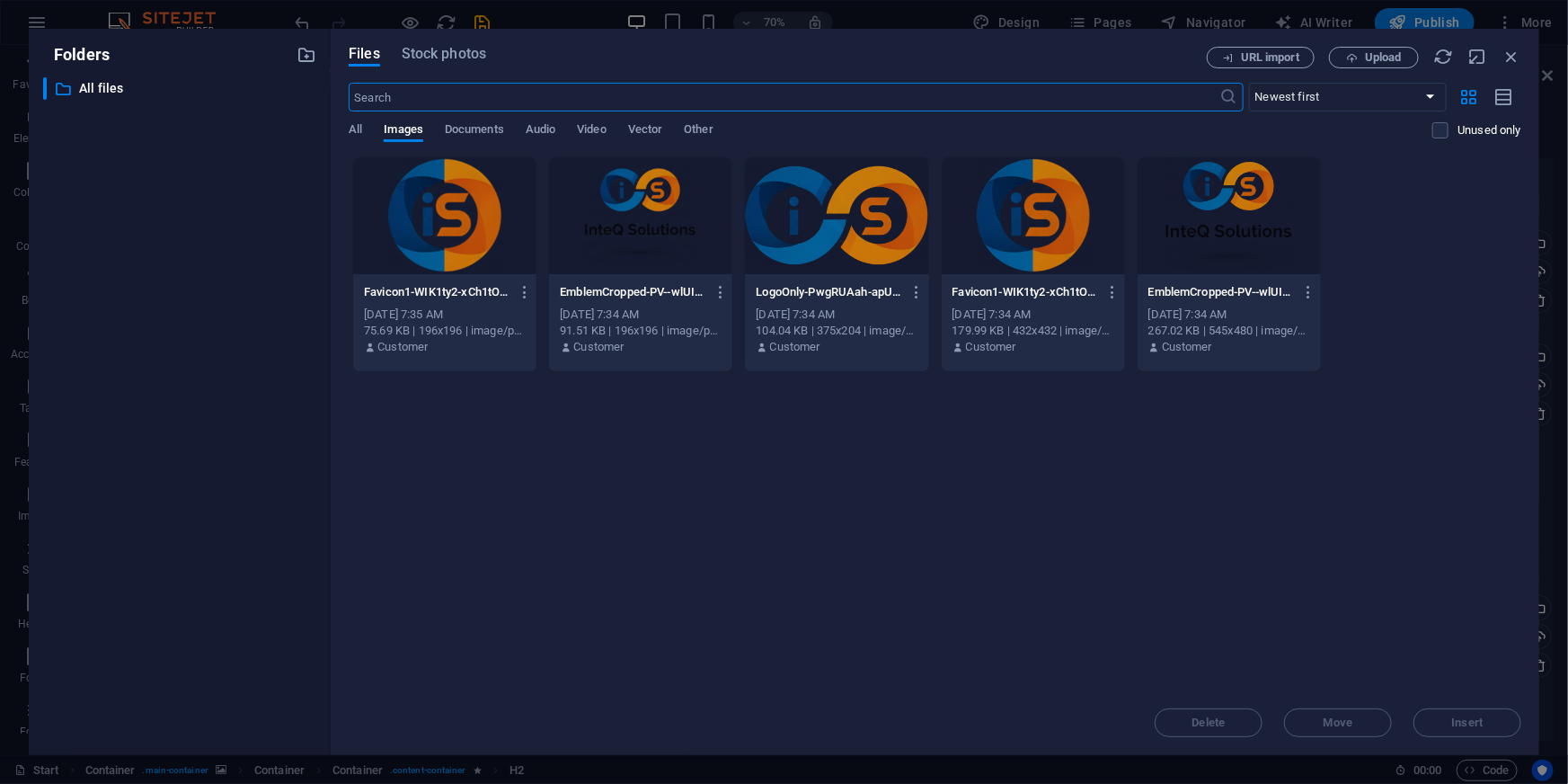
click at [618, 226] on div at bounding box center [641, 215] width 183 height 117
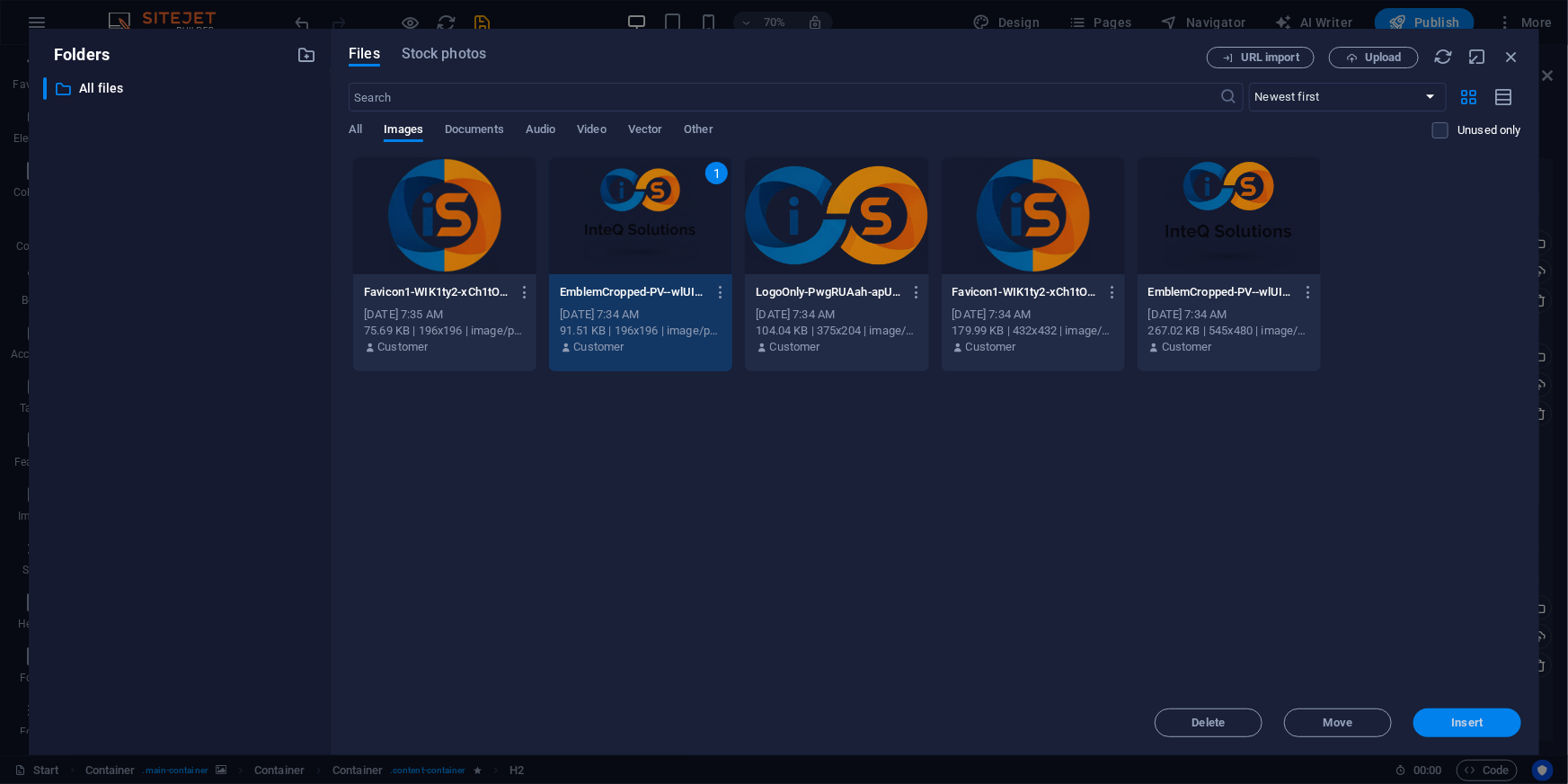
click at [1475, 717] on span "Insert" at bounding box center [1467, 722] width 31 height 10
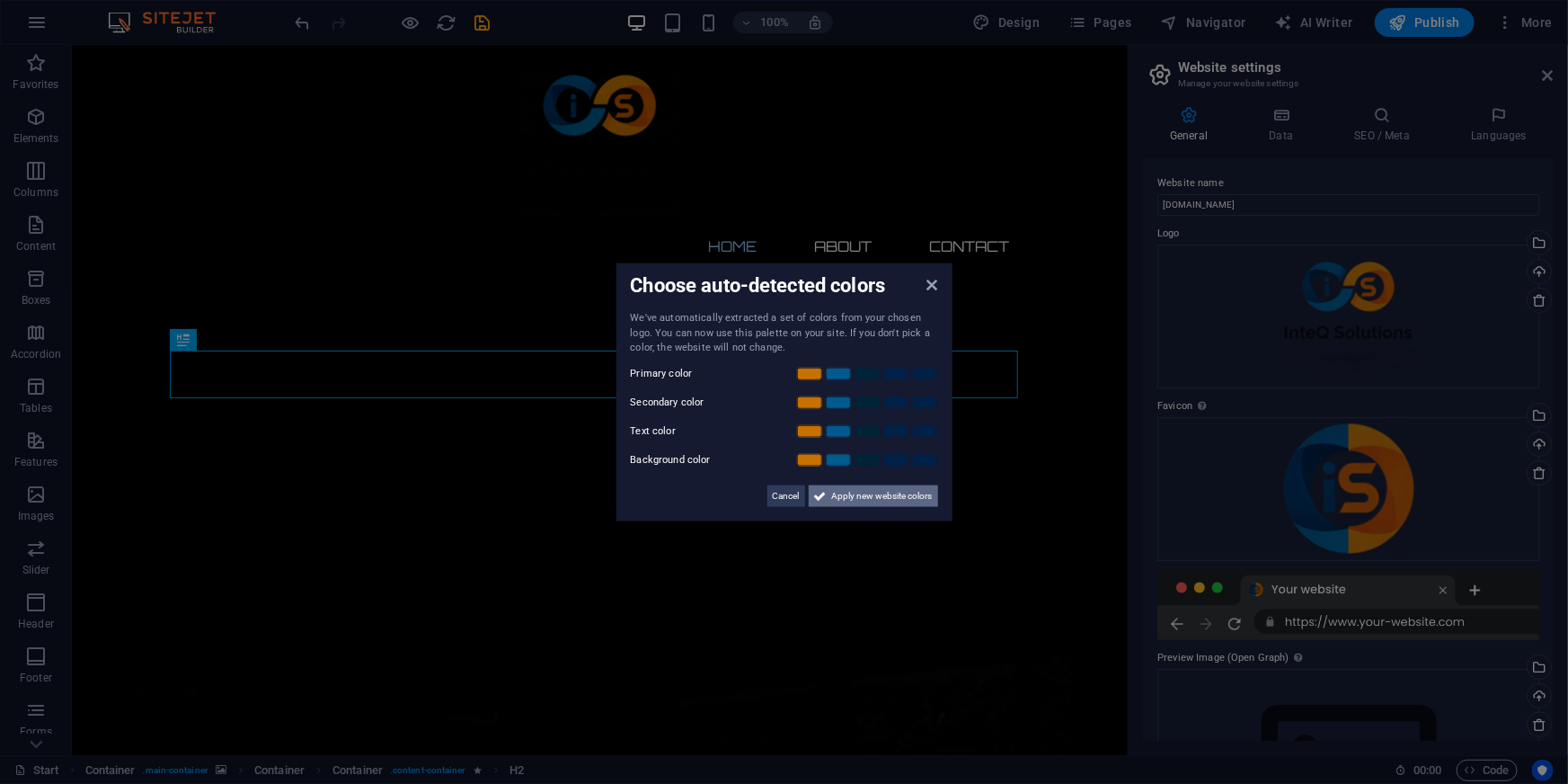
click at [887, 494] on span "Apply new website colors" at bounding box center [883, 495] width 101 height 22
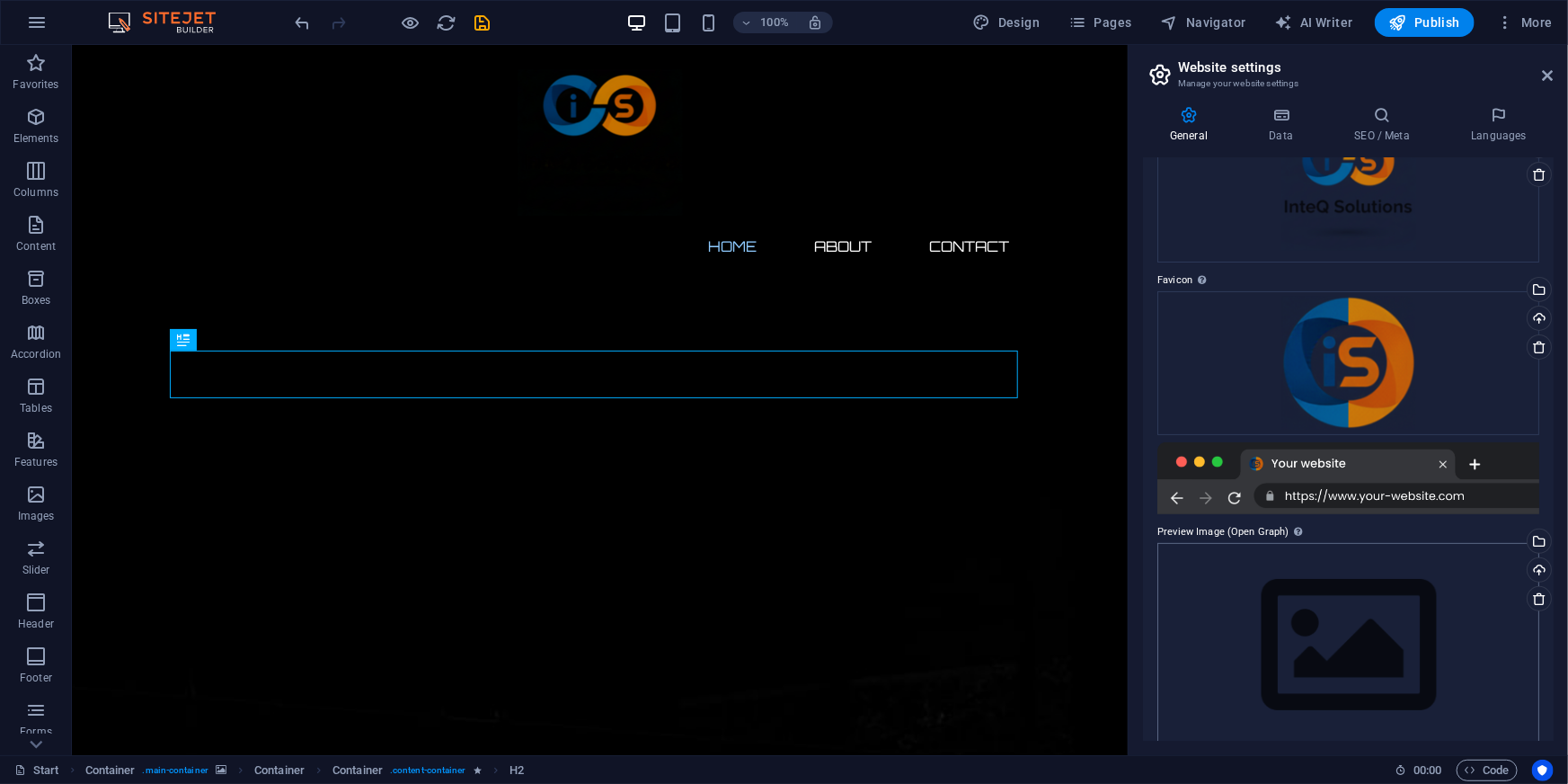
scroll to position [149, 0]
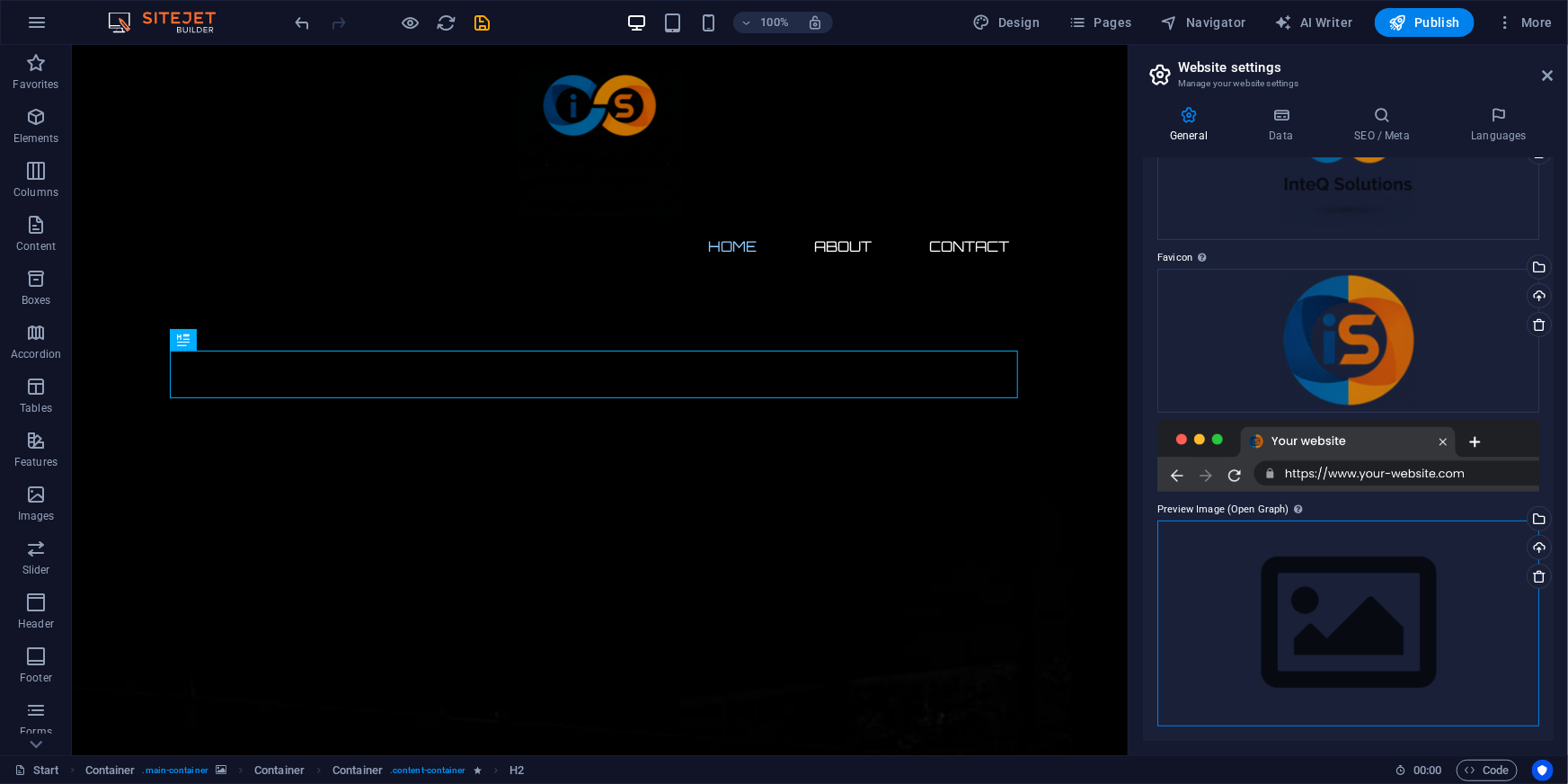
click at [1365, 619] on div "Drag files here, click to choose files or select files from Files or our free s…" at bounding box center [1347, 623] width 382 height 206
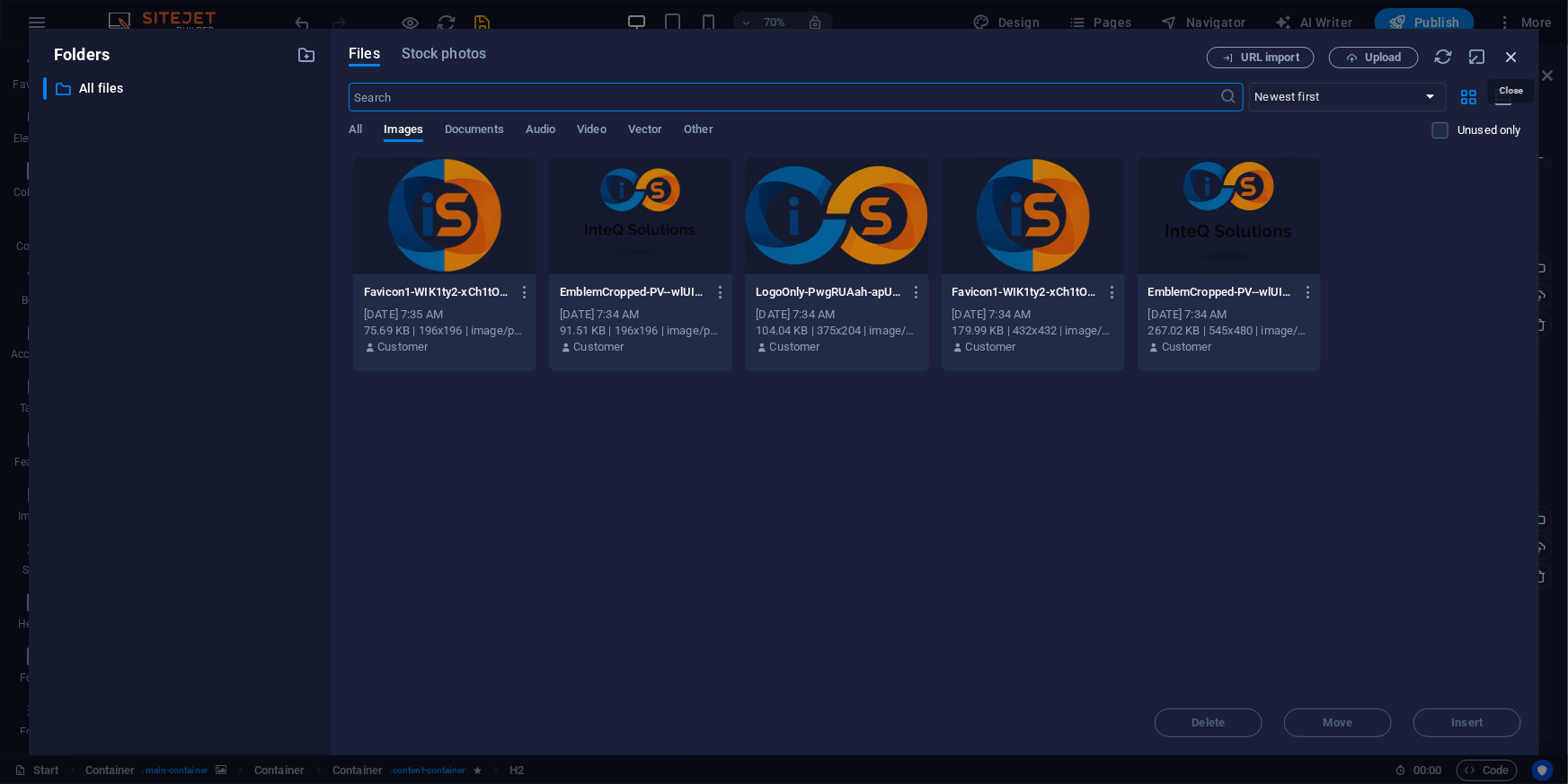
click at [1507, 59] on icon "button" at bounding box center [1511, 56] width 20 height 20
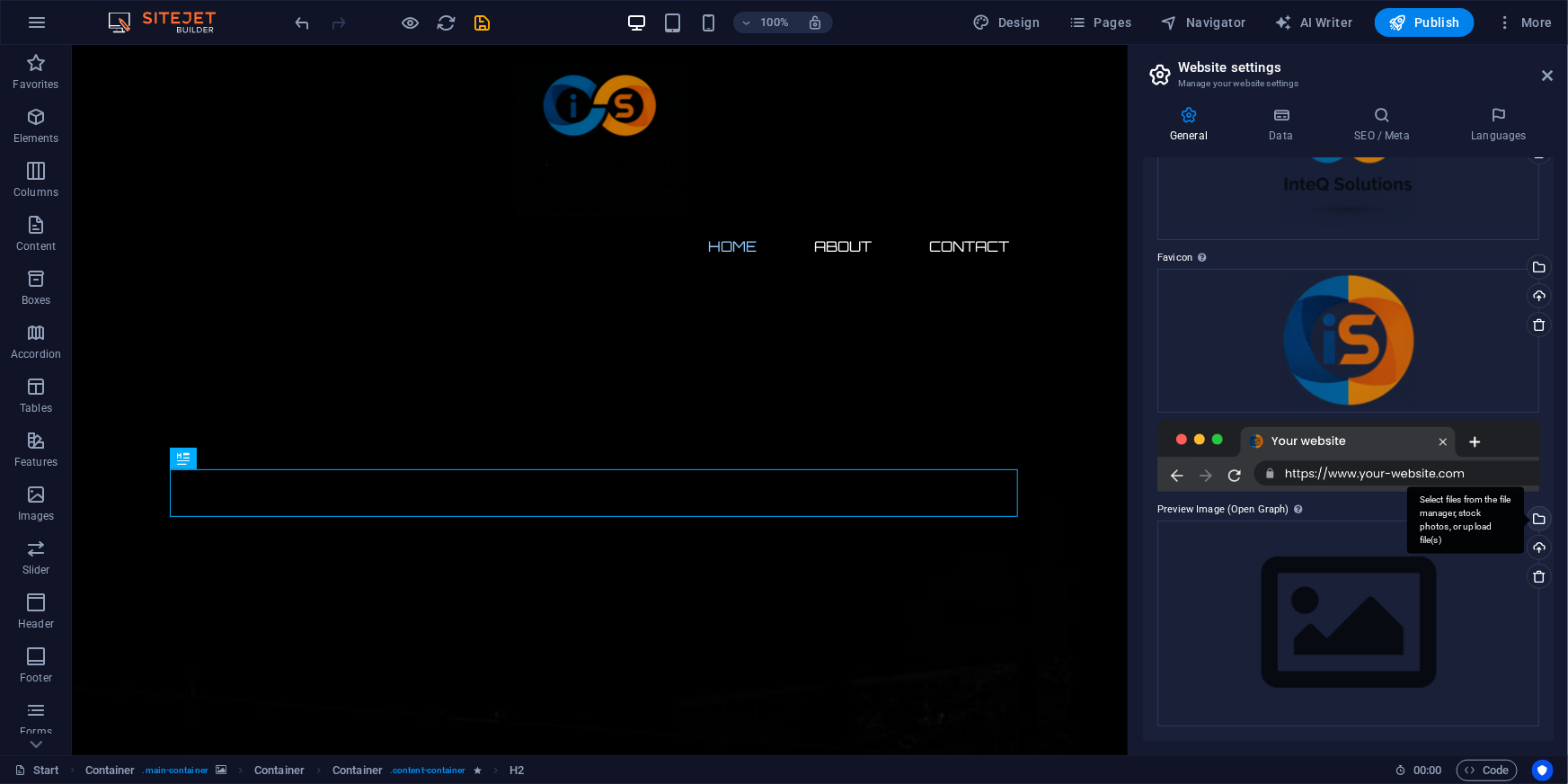
click at [1544, 514] on div "Select files from the file manager, stock photos, or upload file(s)" at bounding box center [1537, 520] width 27 height 27
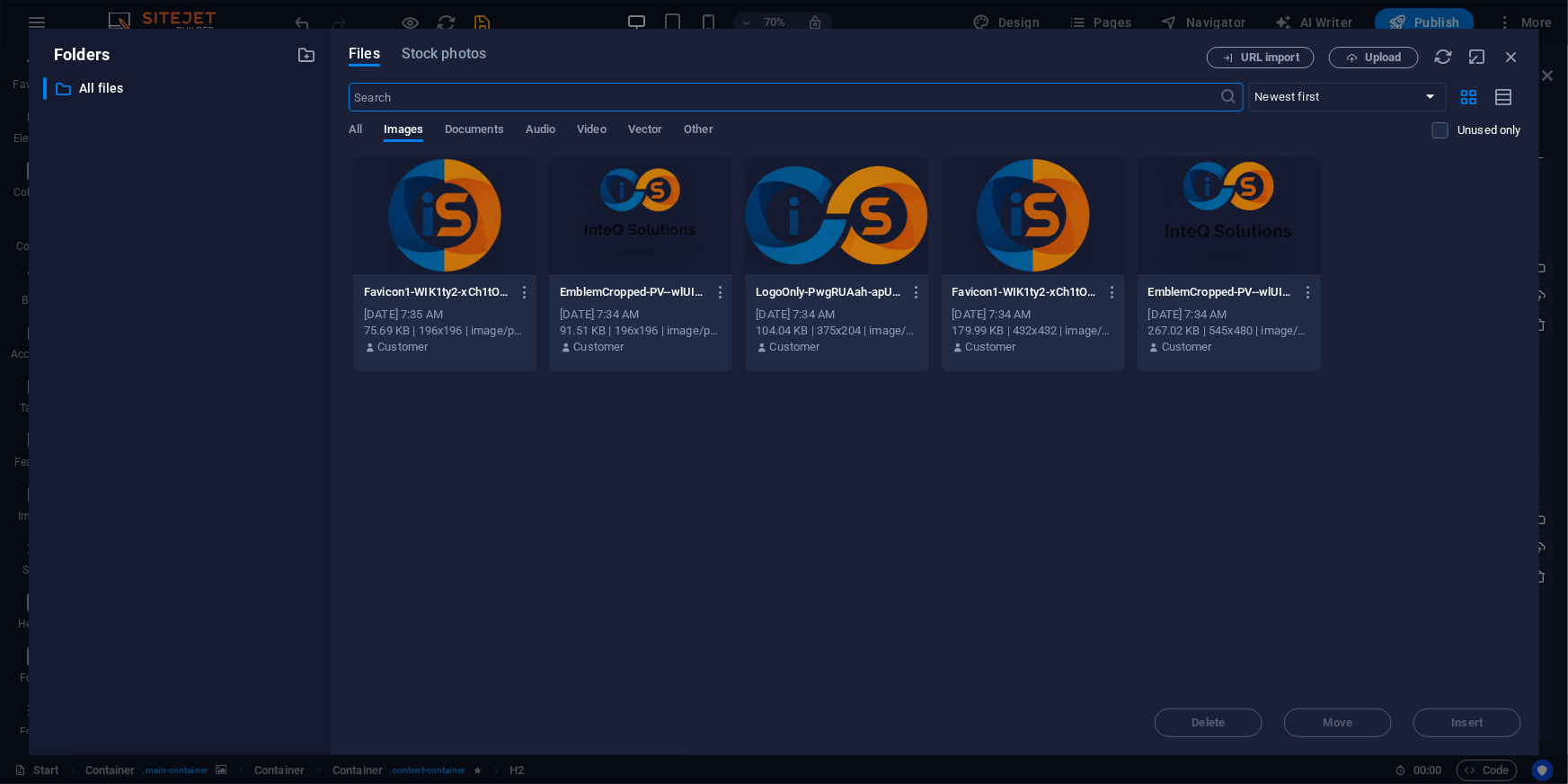
click at [633, 209] on div at bounding box center [641, 215] width 183 height 117
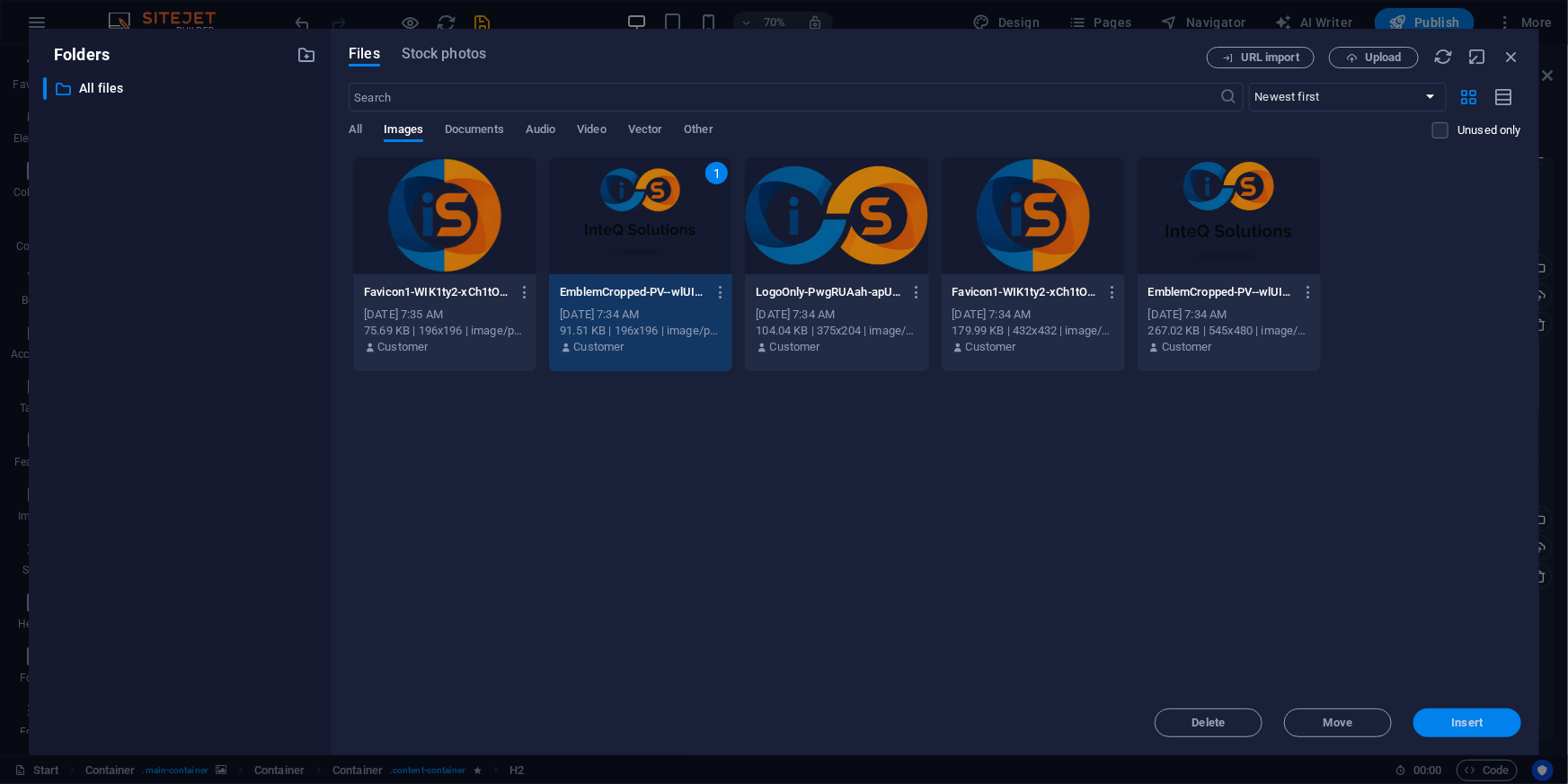
click at [1458, 718] on span "Insert" at bounding box center [1467, 722] width 31 height 10
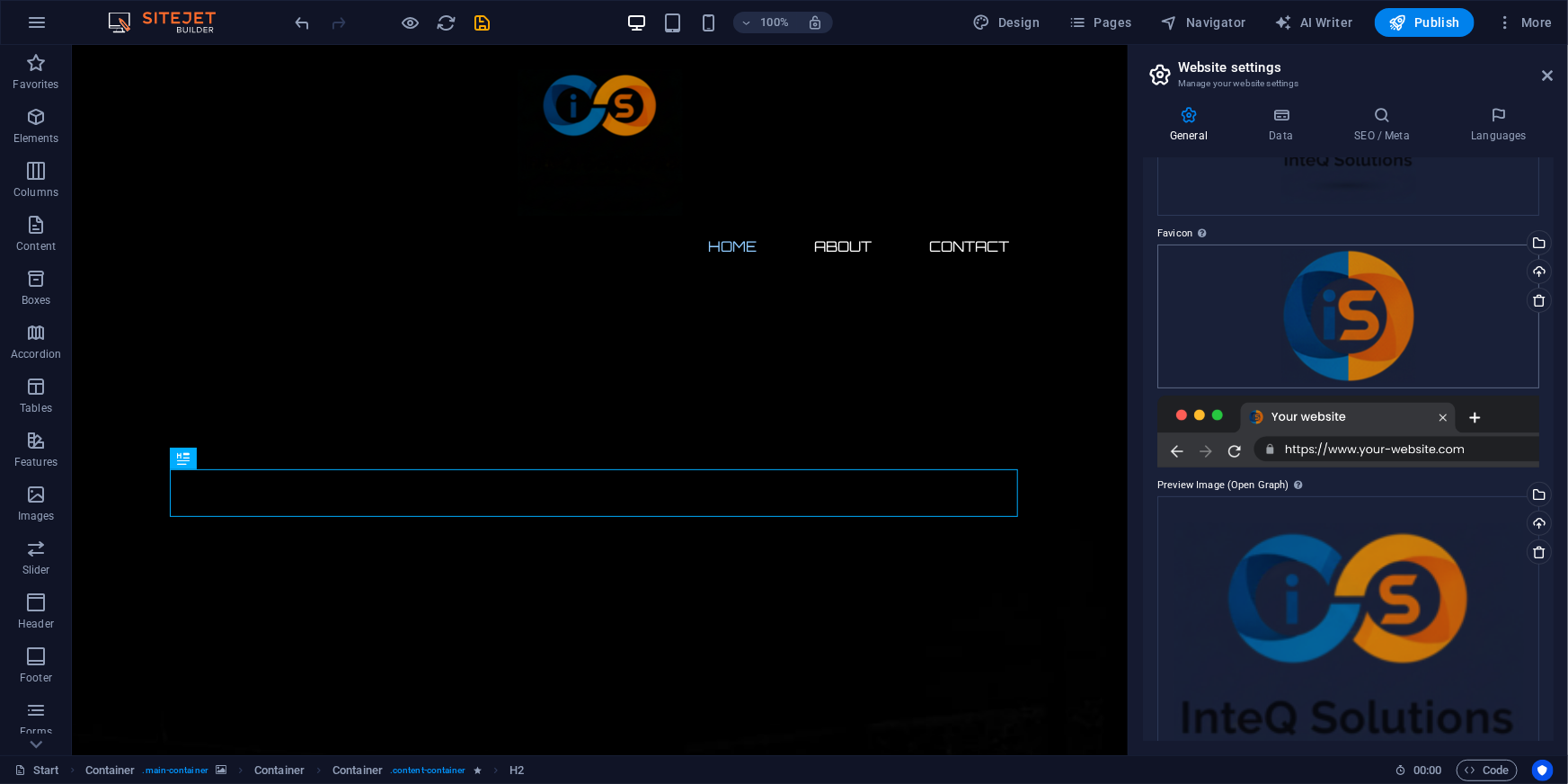
scroll to position [301, 0]
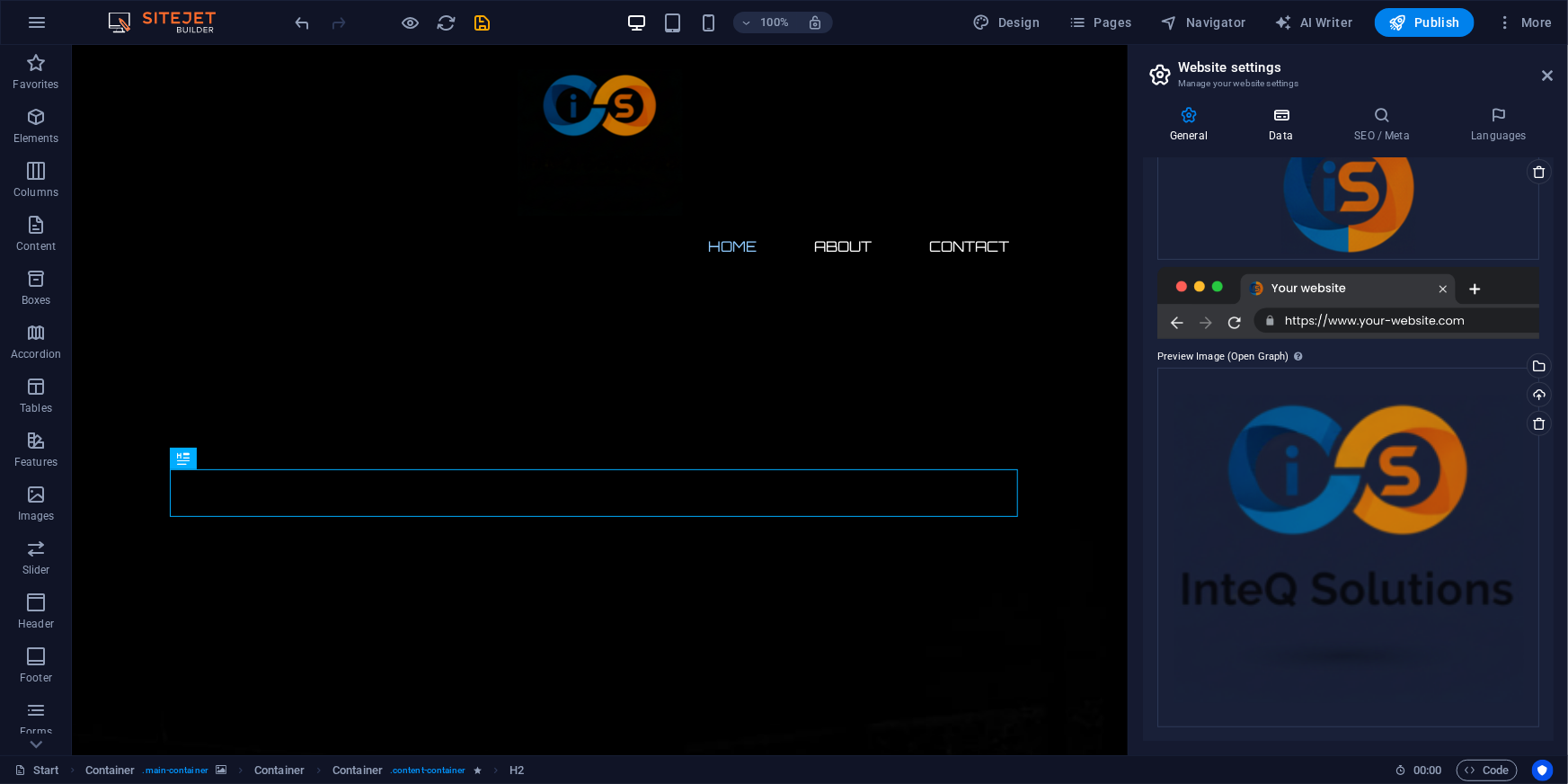
click at [1285, 120] on icon at bounding box center [1280, 114] width 78 height 18
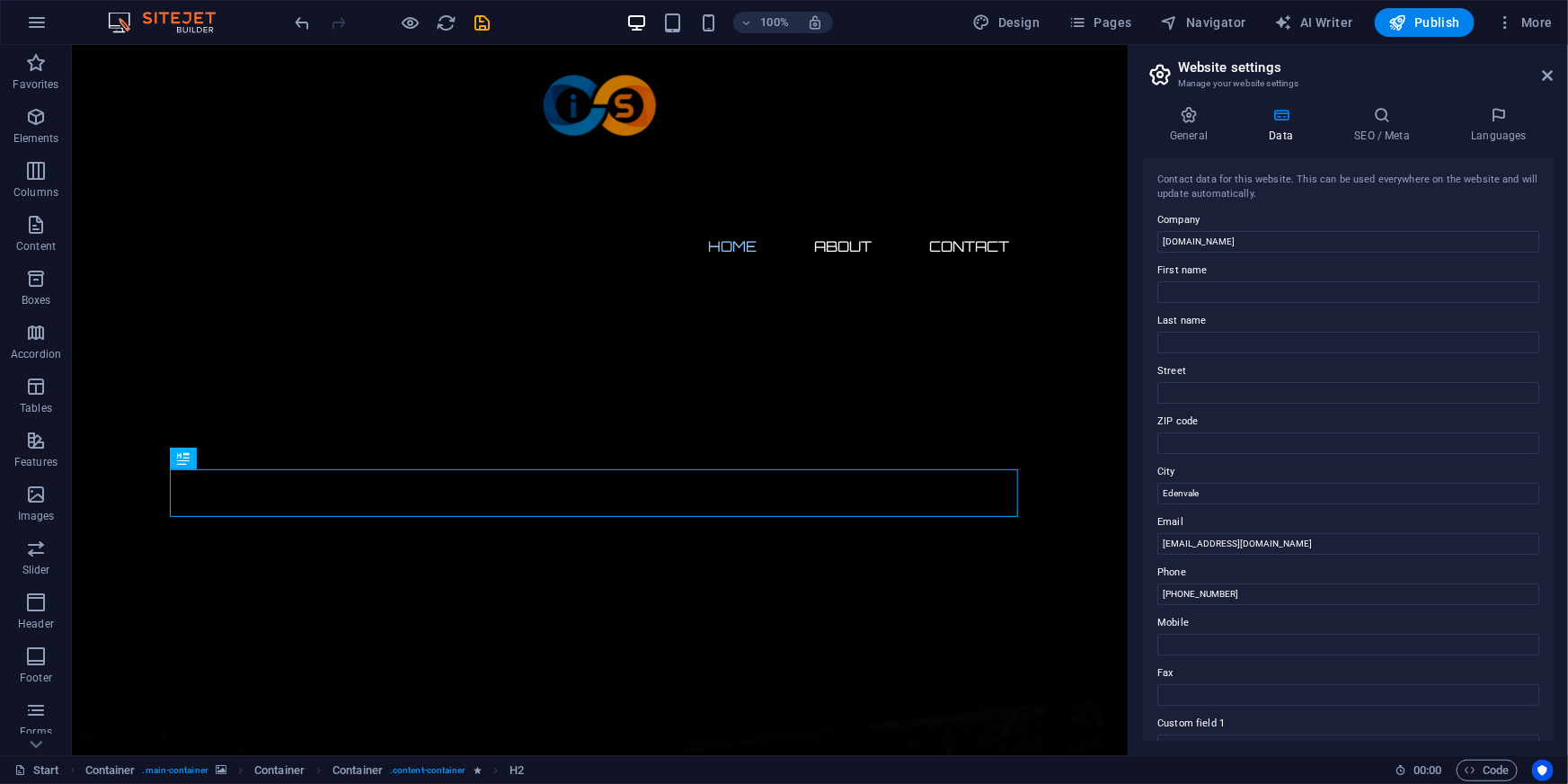
scroll to position [2, 0]
click at [1277, 235] on input "[DOMAIN_NAME]" at bounding box center [1347, 240] width 382 height 22
click at [1282, 237] on input "Company" at bounding box center [1347, 240] width 382 height 22
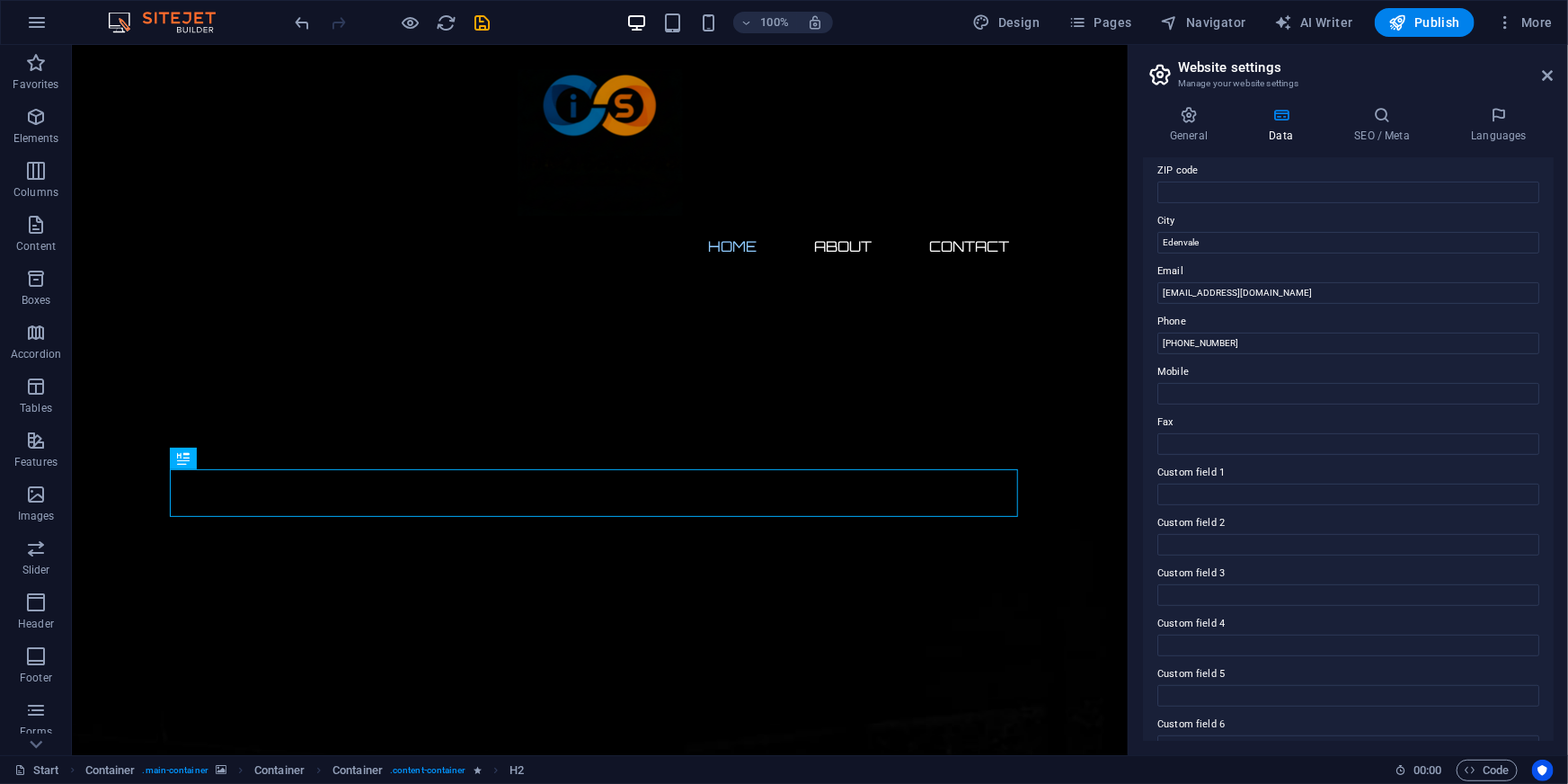
scroll to position [280, 0]
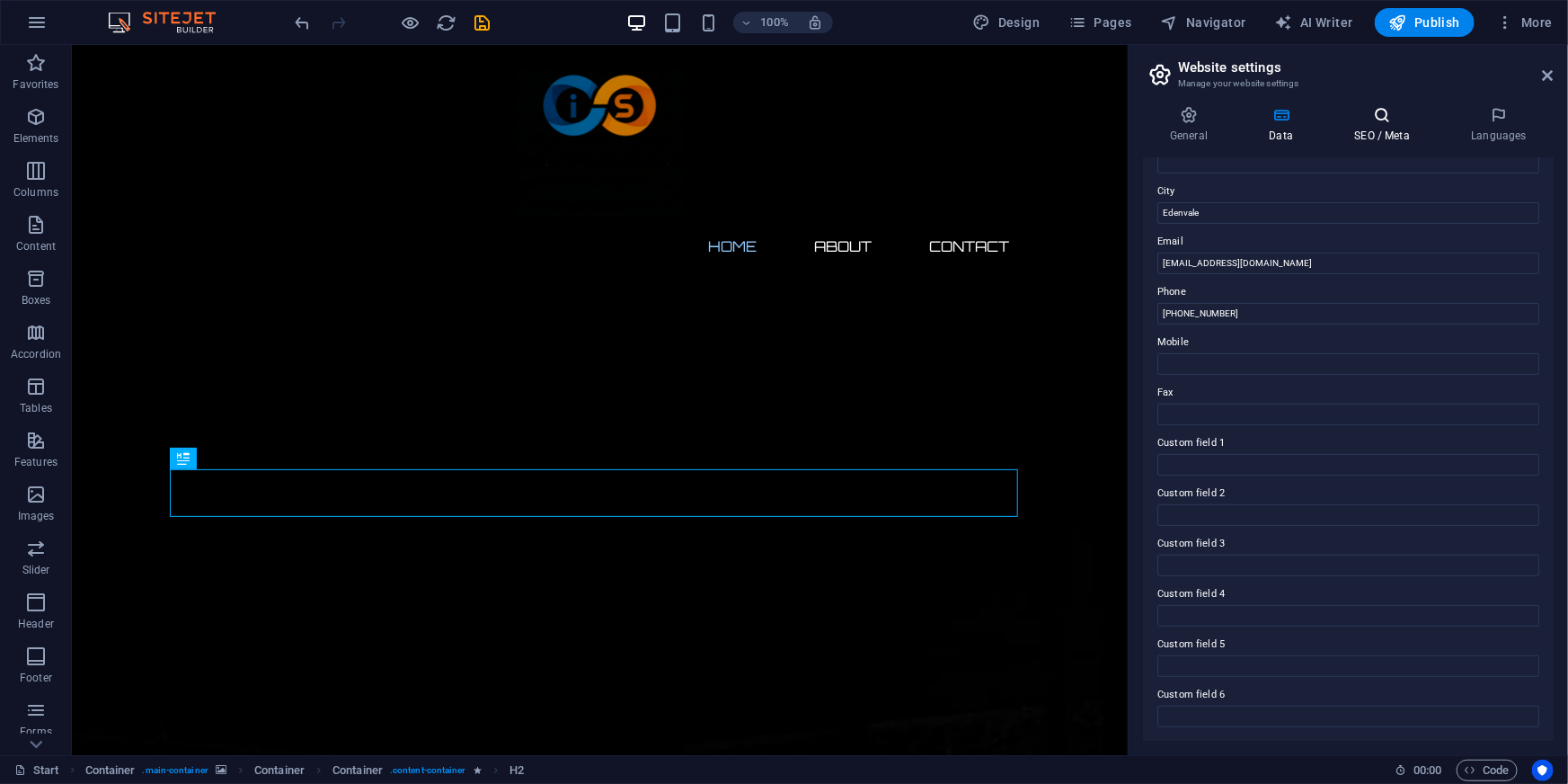
type input "InteQ"
click at [1371, 133] on h4 "SEO / Meta" at bounding box center [1385, 125] width 117 height 38
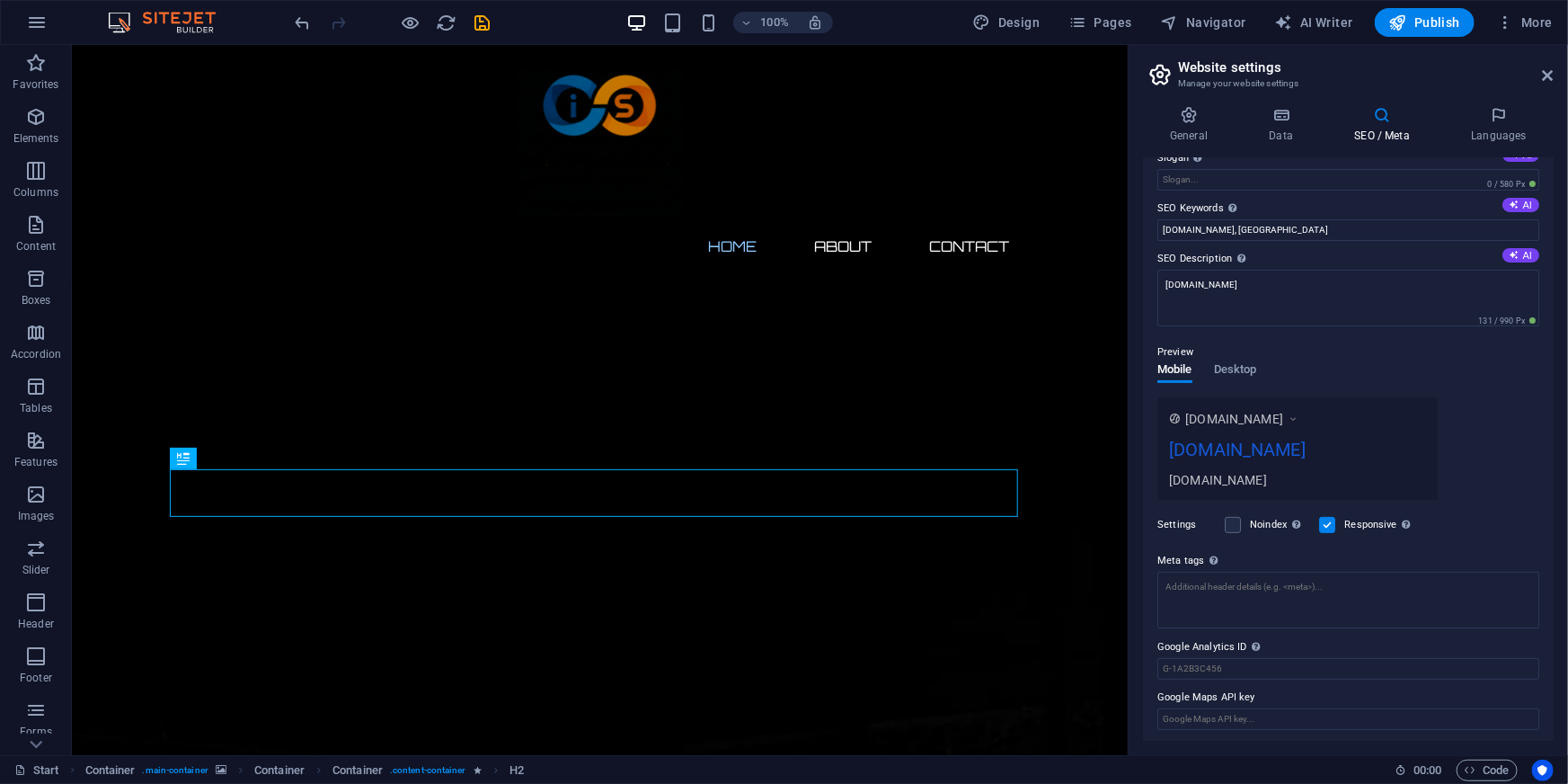
scroll to position [78, 0]
click at [1222, 369] on span "Desktop" at bounding box center [1235, 369] width 43 height 25
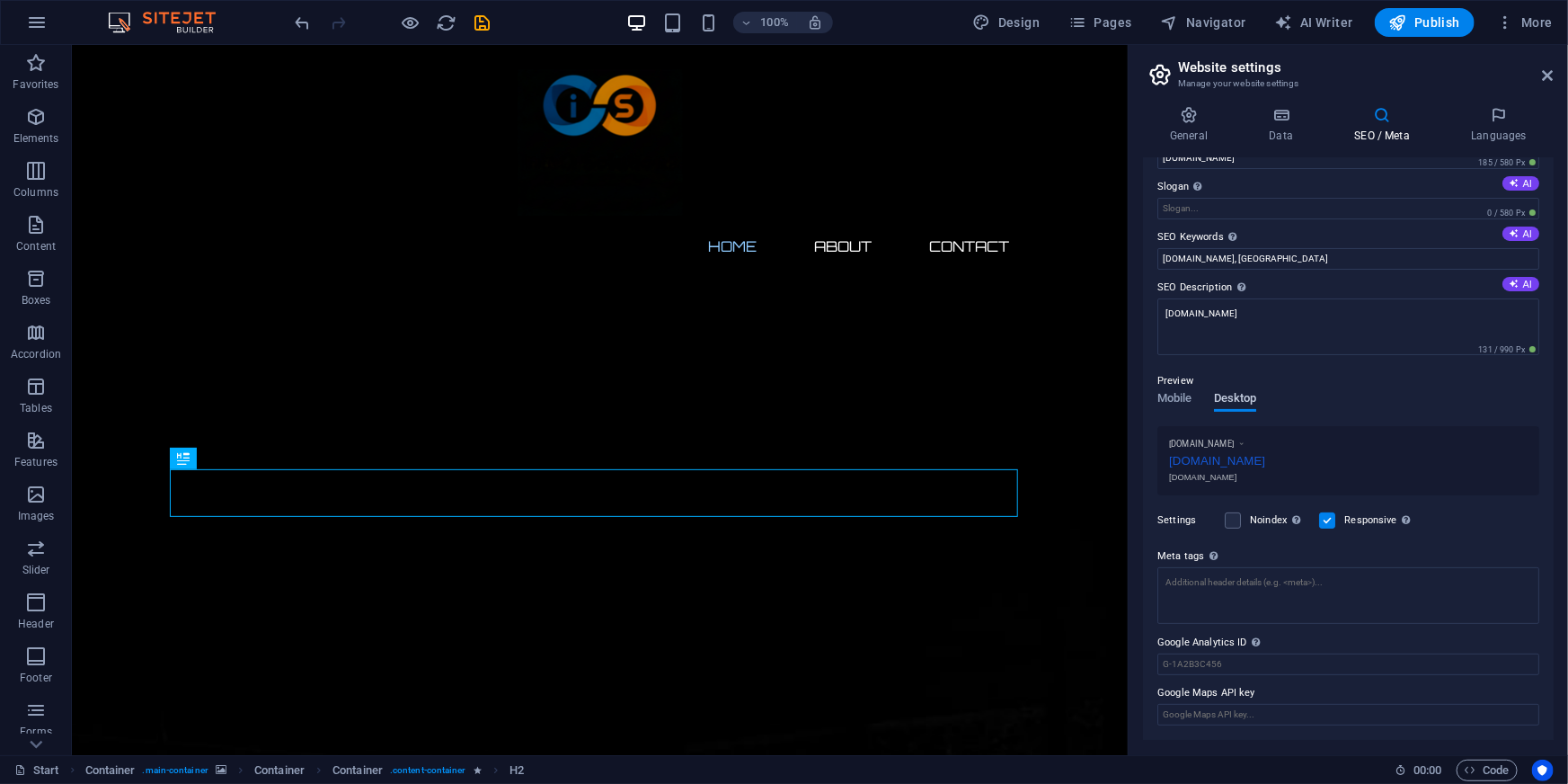
scroll to position [45, 0]
click at [1170, 404] on span "Mobile" at bounding box center [1174, 402] width 35 height 25
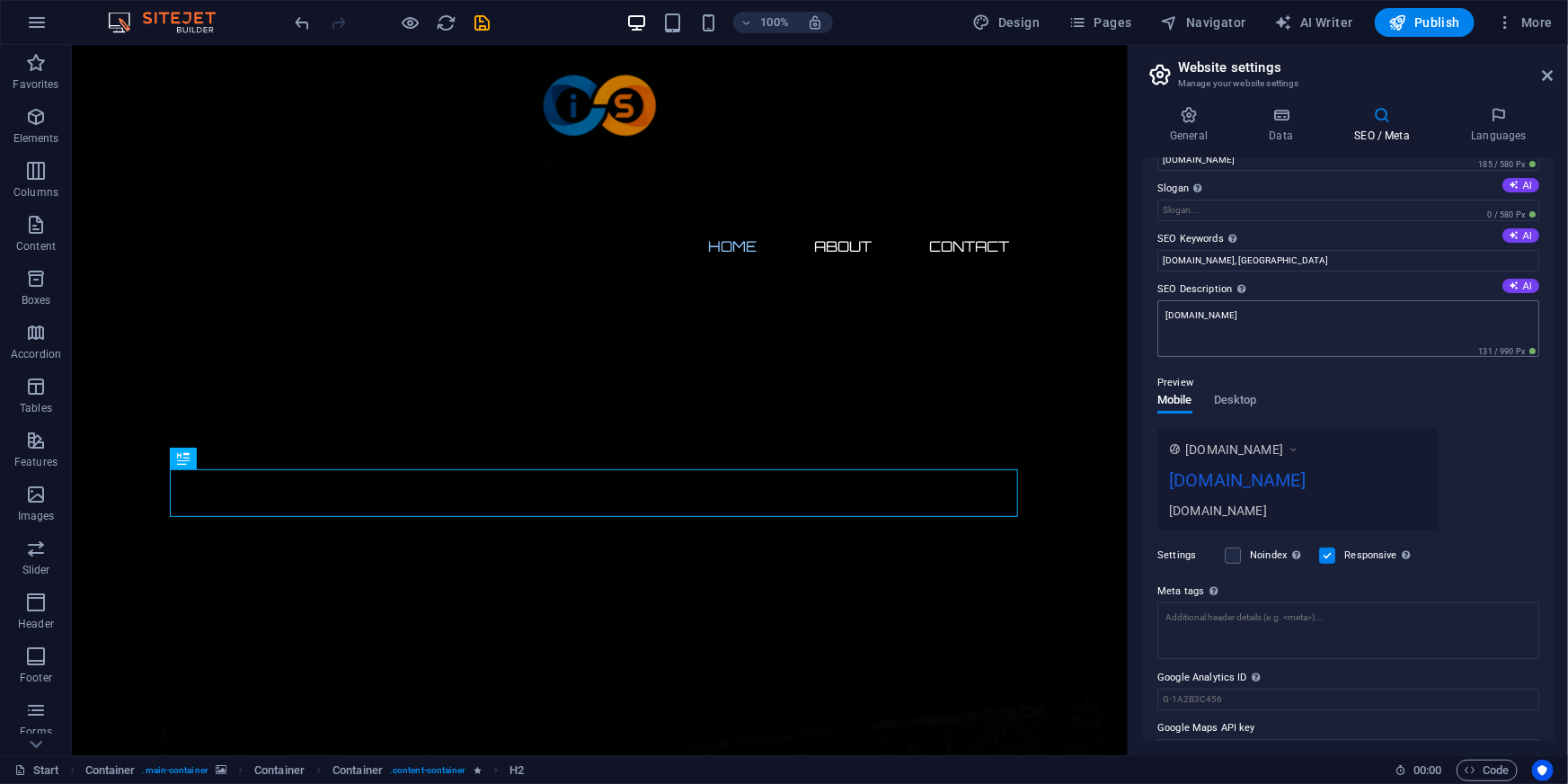
scroll to position [0, 0]
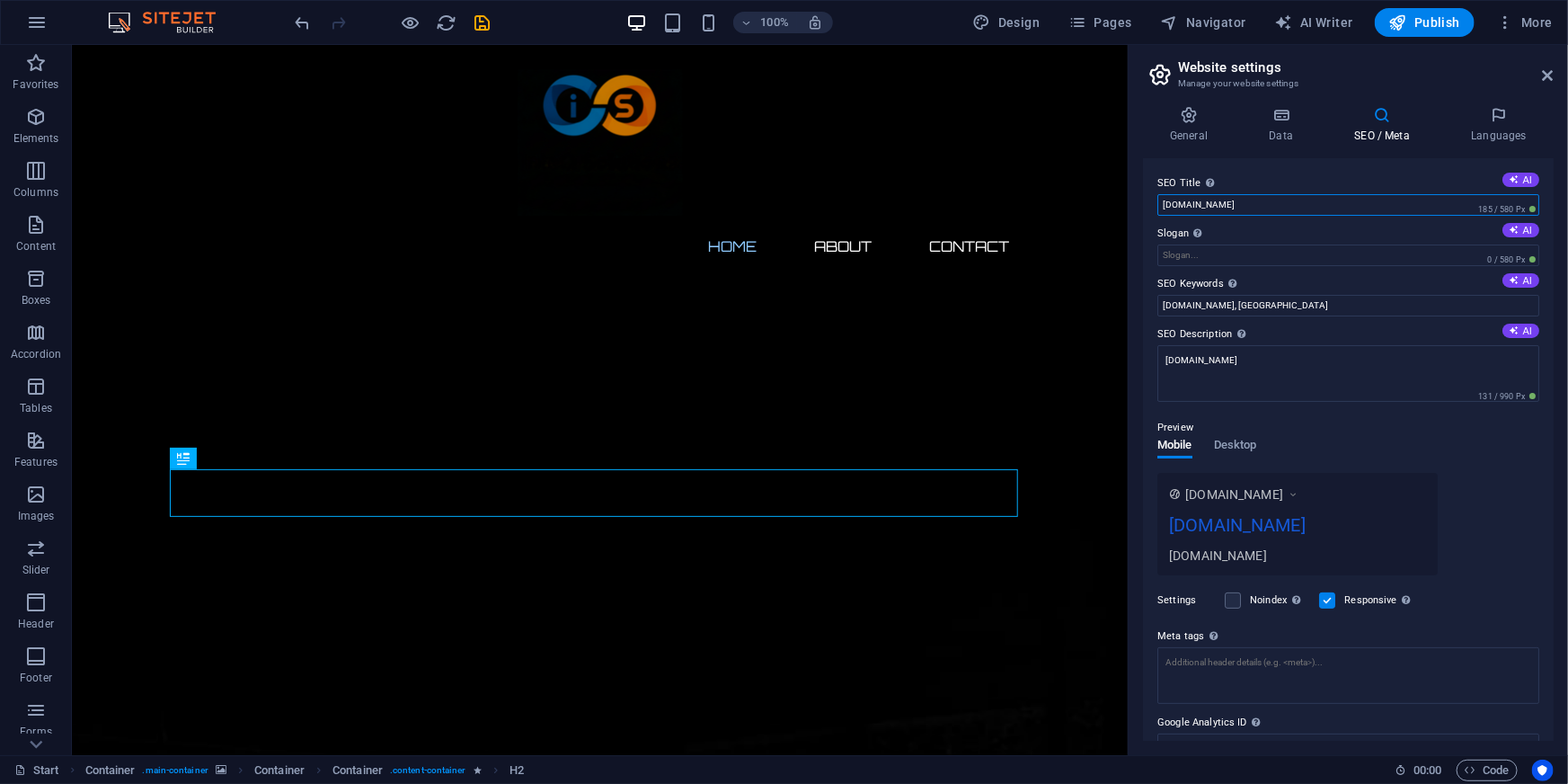
click at [1284, 201] on input "[DOMAIN_NAME]" at bounding box center [1347, 205] width 382 height 22
type input "InteQ Solutions"
click at [1489, 131] on h4 "Languages" at bounding box center [1498, 125] width 109 height 38
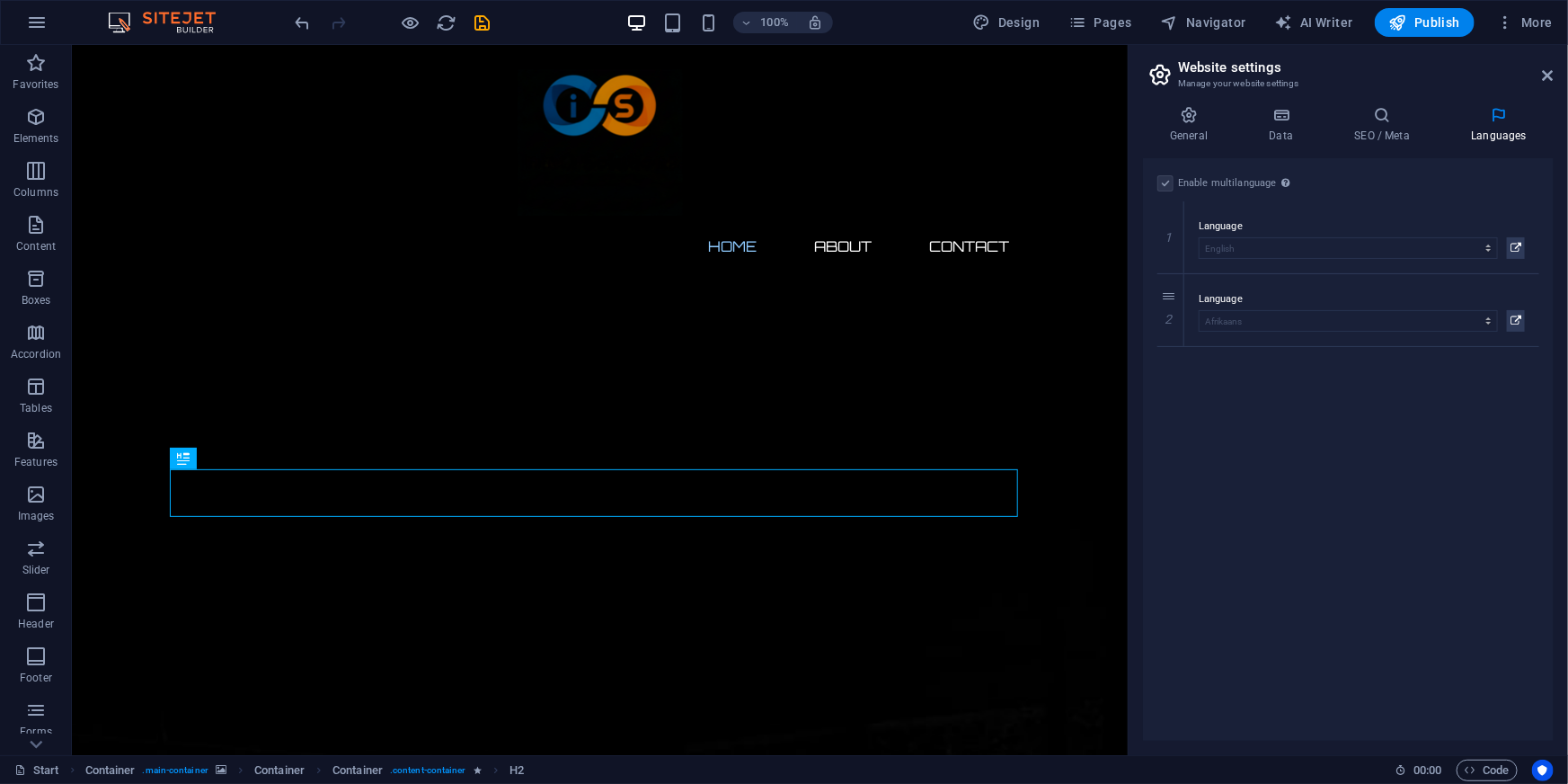
drag, startPoint x: 1372, startPoint y: 560, endPoint x: 1453, endPoint y: 355, distance: 220.4
click at [1372, 560] on div "Enable multilanguage To disable multilanguage delete all languages until only o…" at bounding box center [1347, 449] width 410 height 582
click at [1545, 71] on icon at bounding box center [1547, 75] width 10 height 14
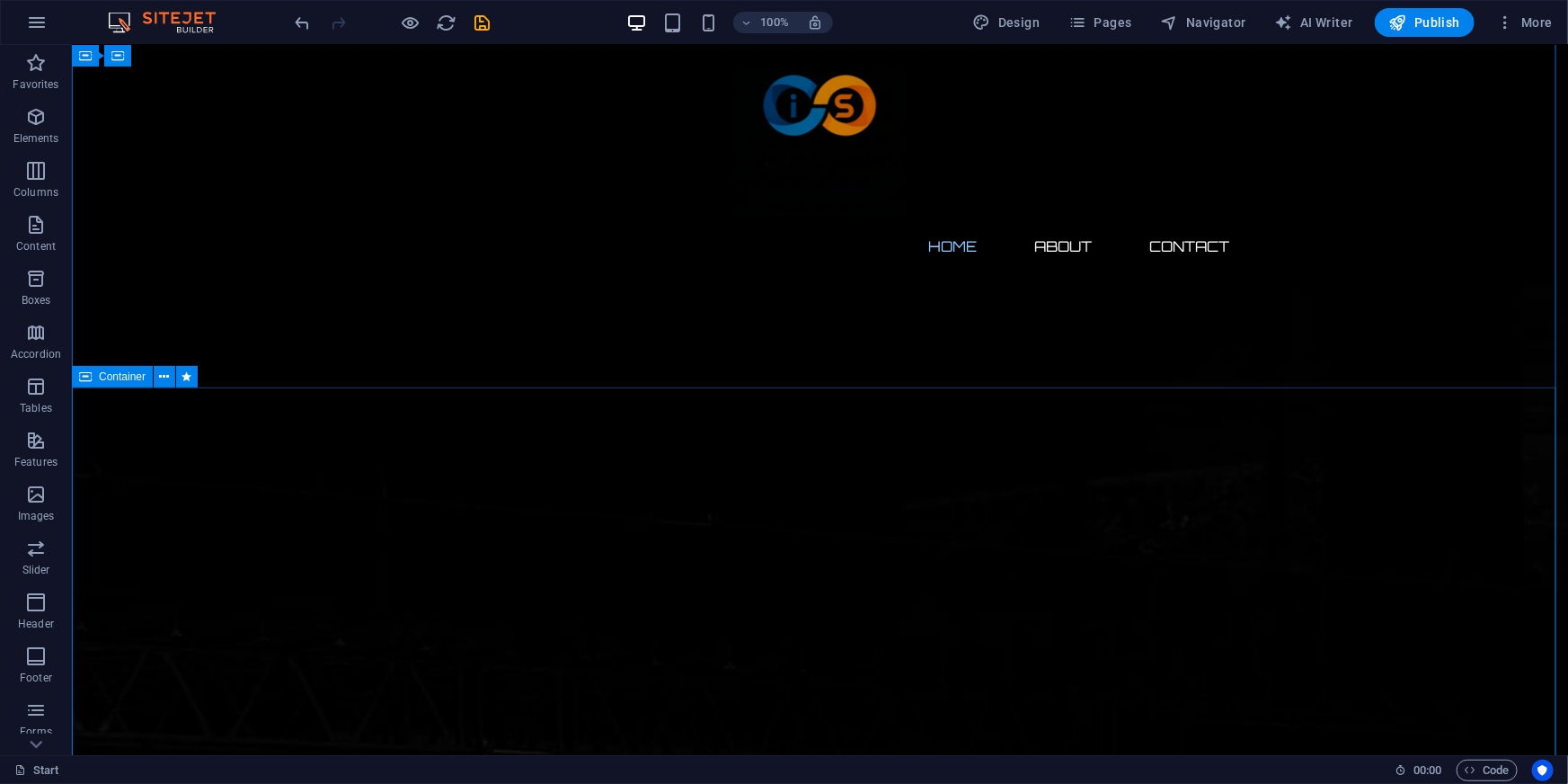
scroll to position [216, 0]
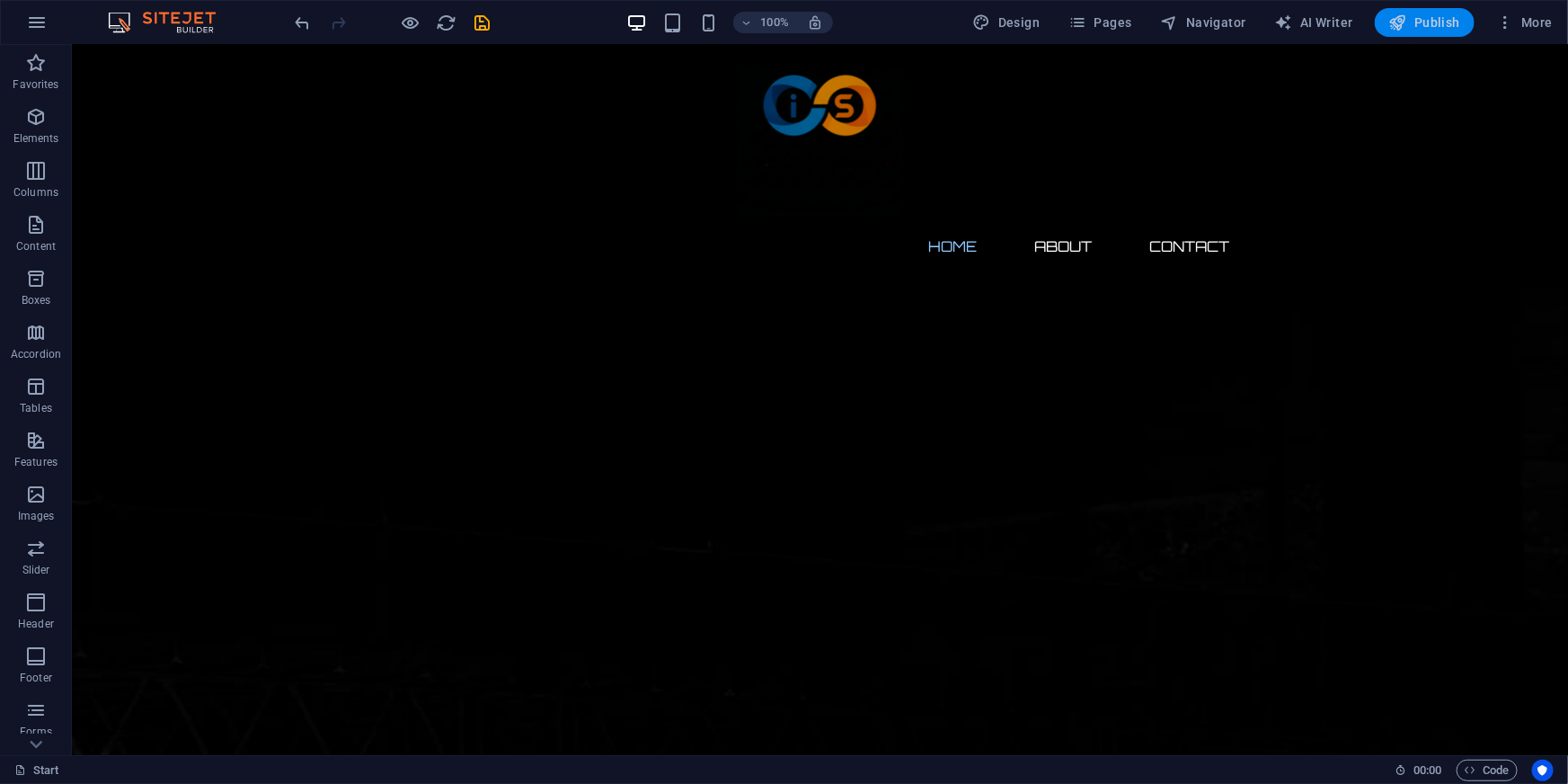
click at [1428, 28] on span "Publish" at bounding box center [1424, 22] width 71 height 18
